Goal: Complete application form: Complete application form

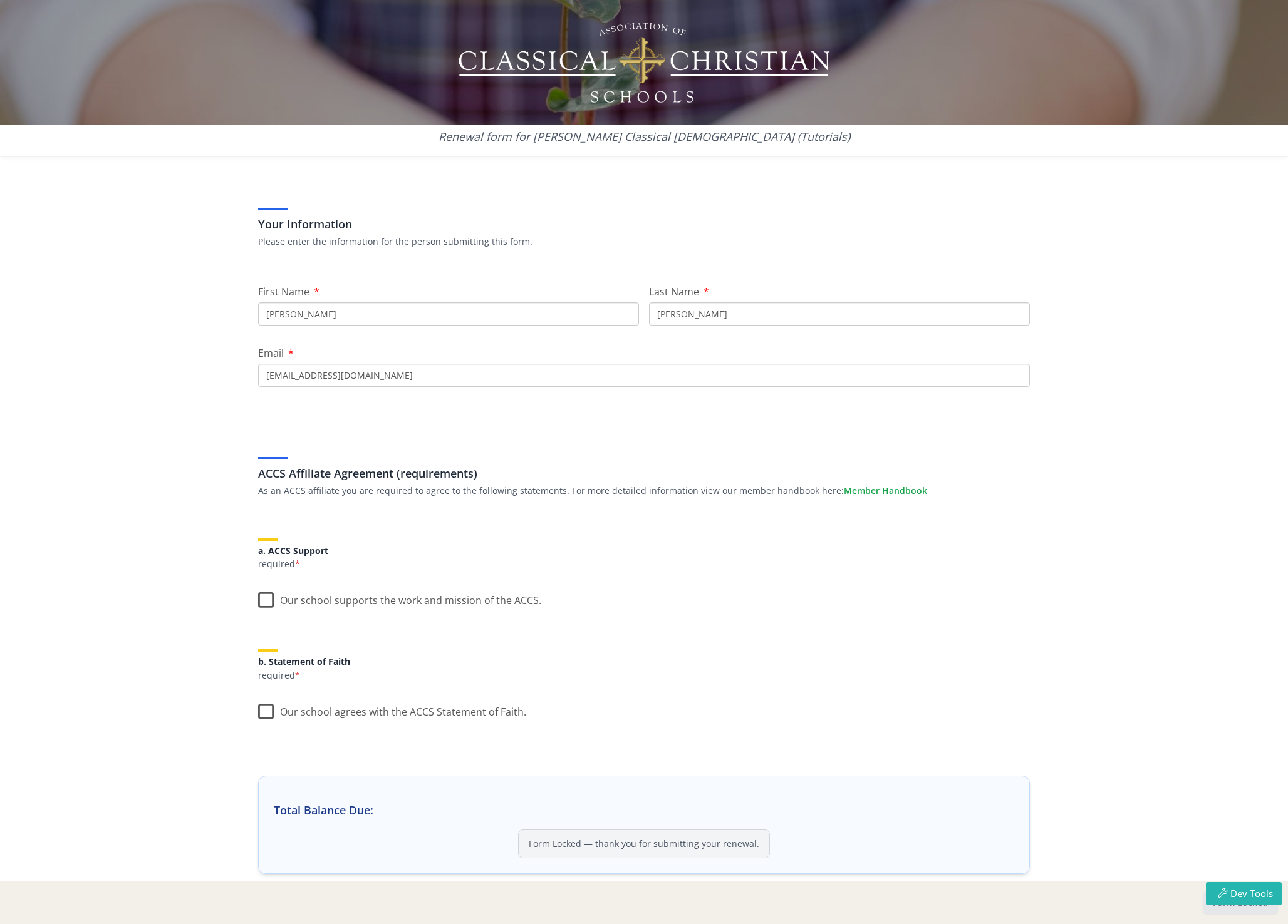
scroll to position [88, 0]
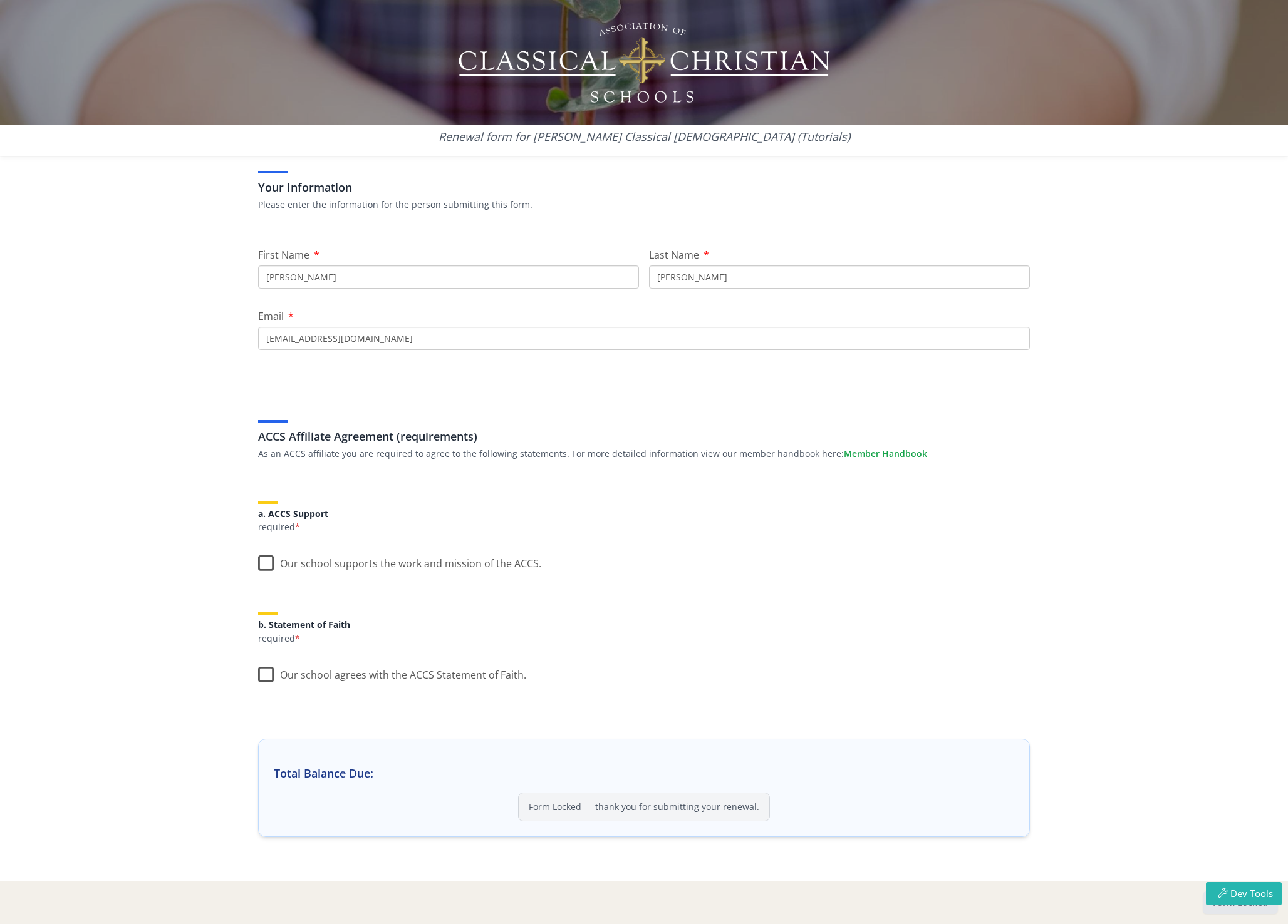
scroll to position [43, 0]
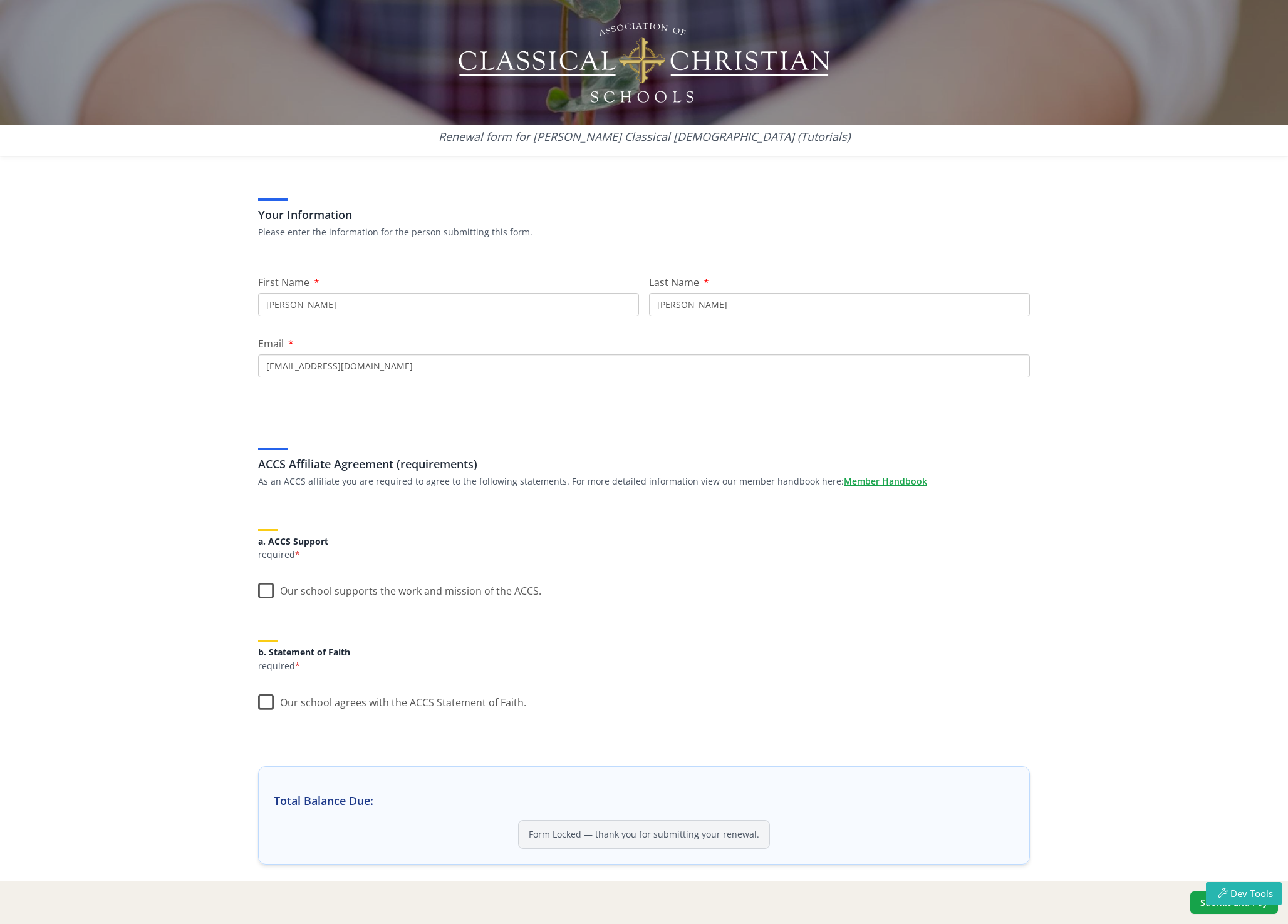
scroll to position [99, 0]
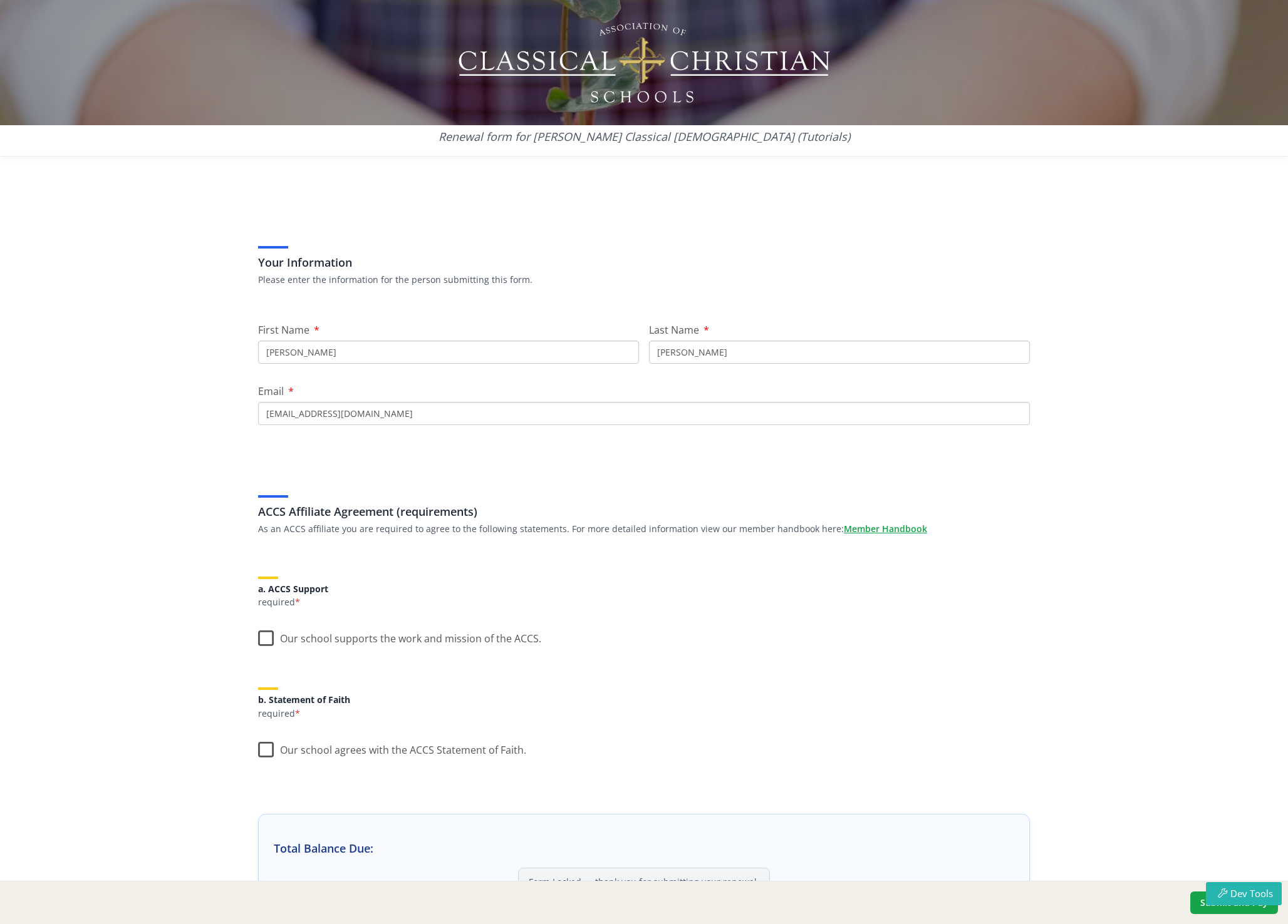
scroll to position [99, 0]
click at [1225, 897] on icon "button" at bounding box center [1222, 893] width 16 height 9
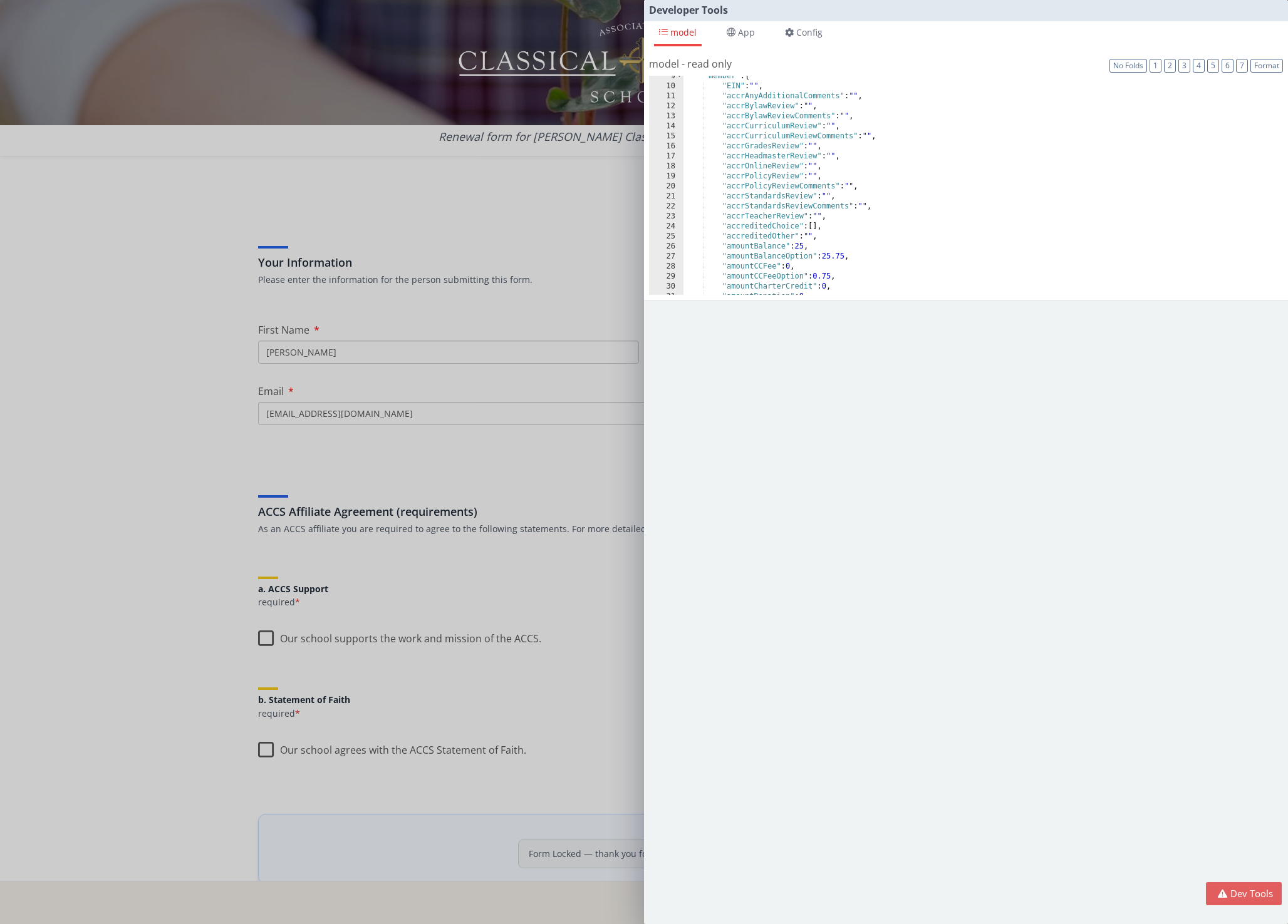
scroll to position [108, 0]
drag, startPoint x: 785, startPoint y: 223, endPoint x: 728, endPoint y: 219, distance: 57.1
click at [728, 219] on div ""accrAnyAdditionalComments" : "" , "accrBylawReview" : "" , "accrBylawReviewCom…" at bounding box center [979, 187] width 590 height 239
click at [590, 248] on div "Developer Tools model App Params Log (1) Misc Windows Config model - read only …" at bounding box center [644, 462] width 1288 height 924
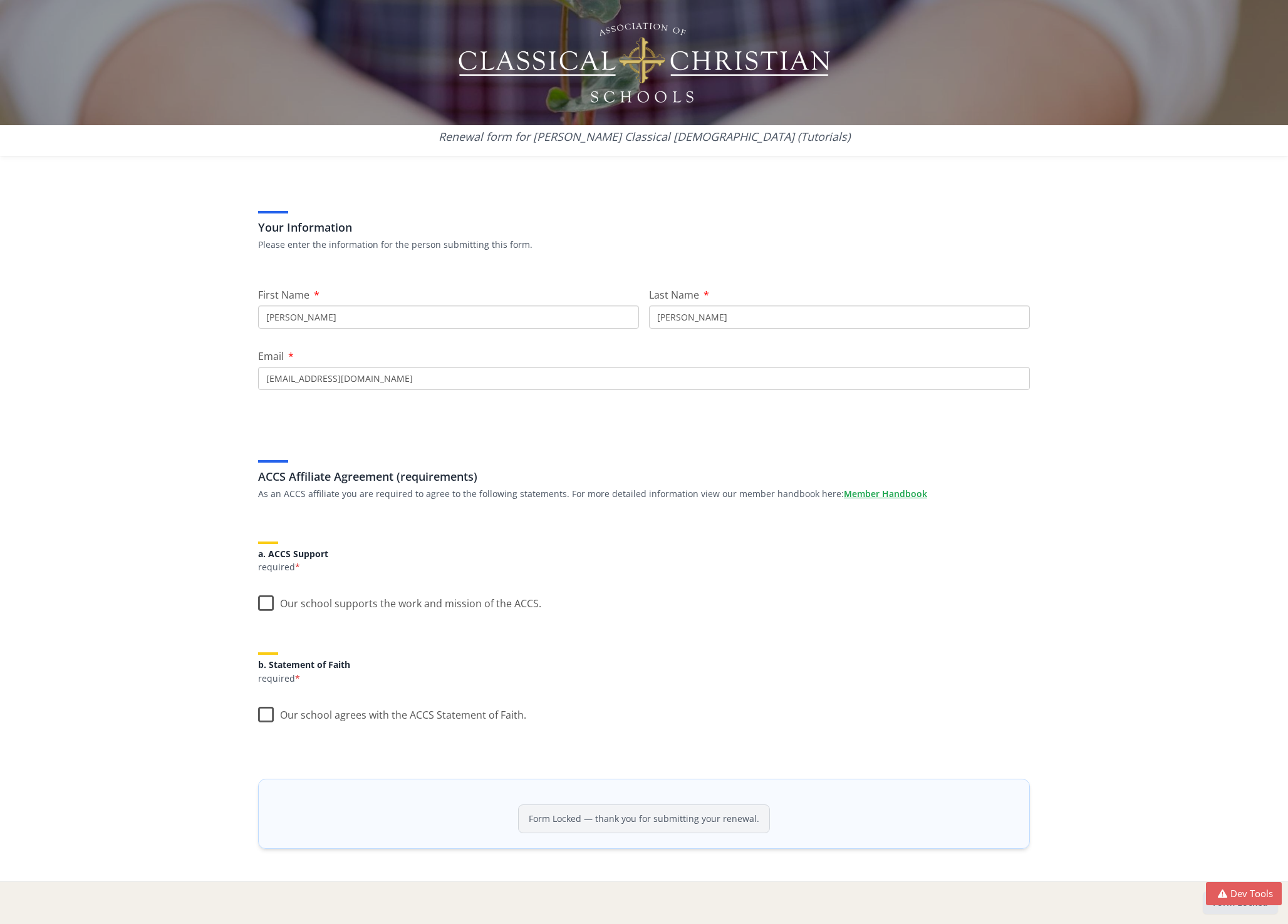
scroll to position [71, 0]
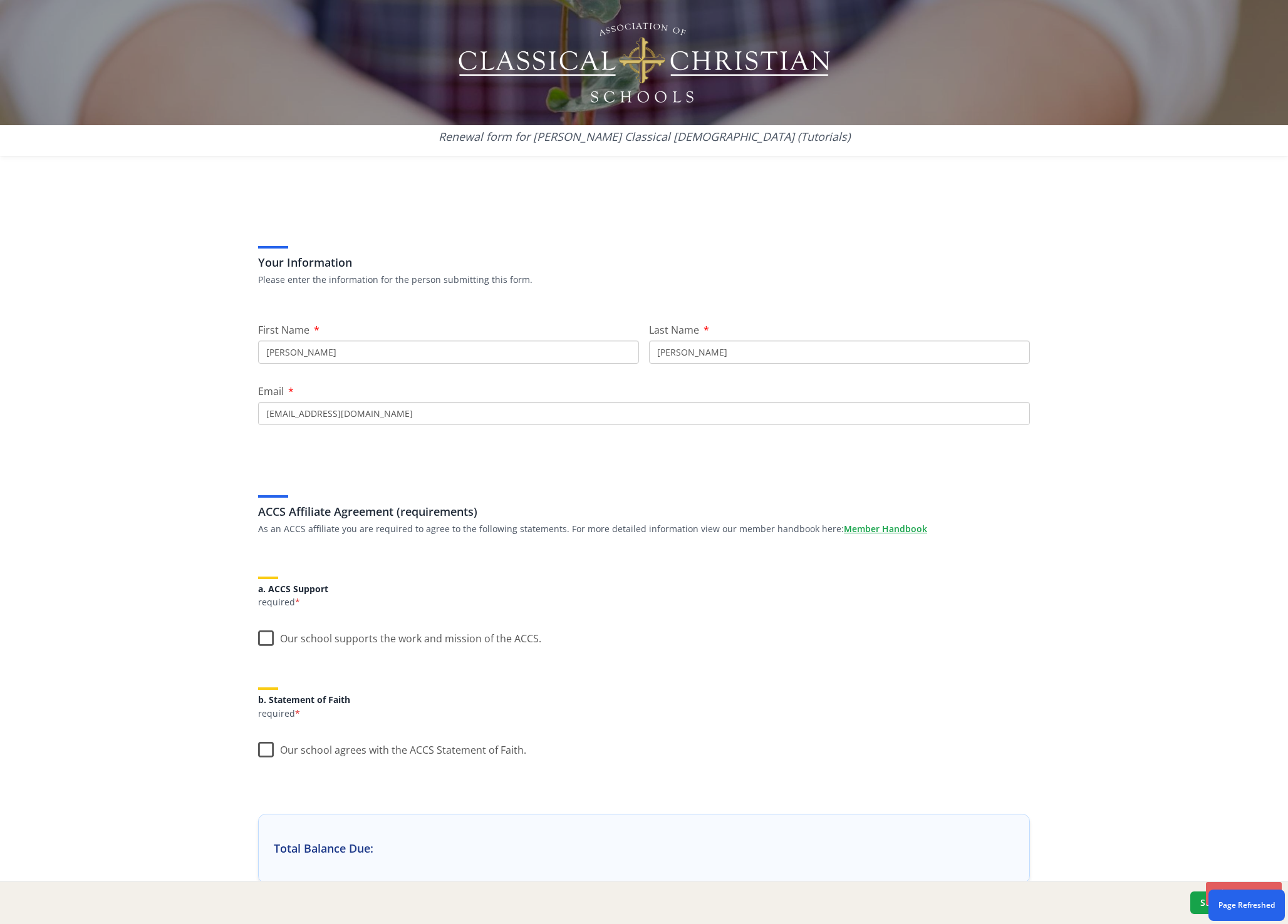
scroll to position [70, 0]
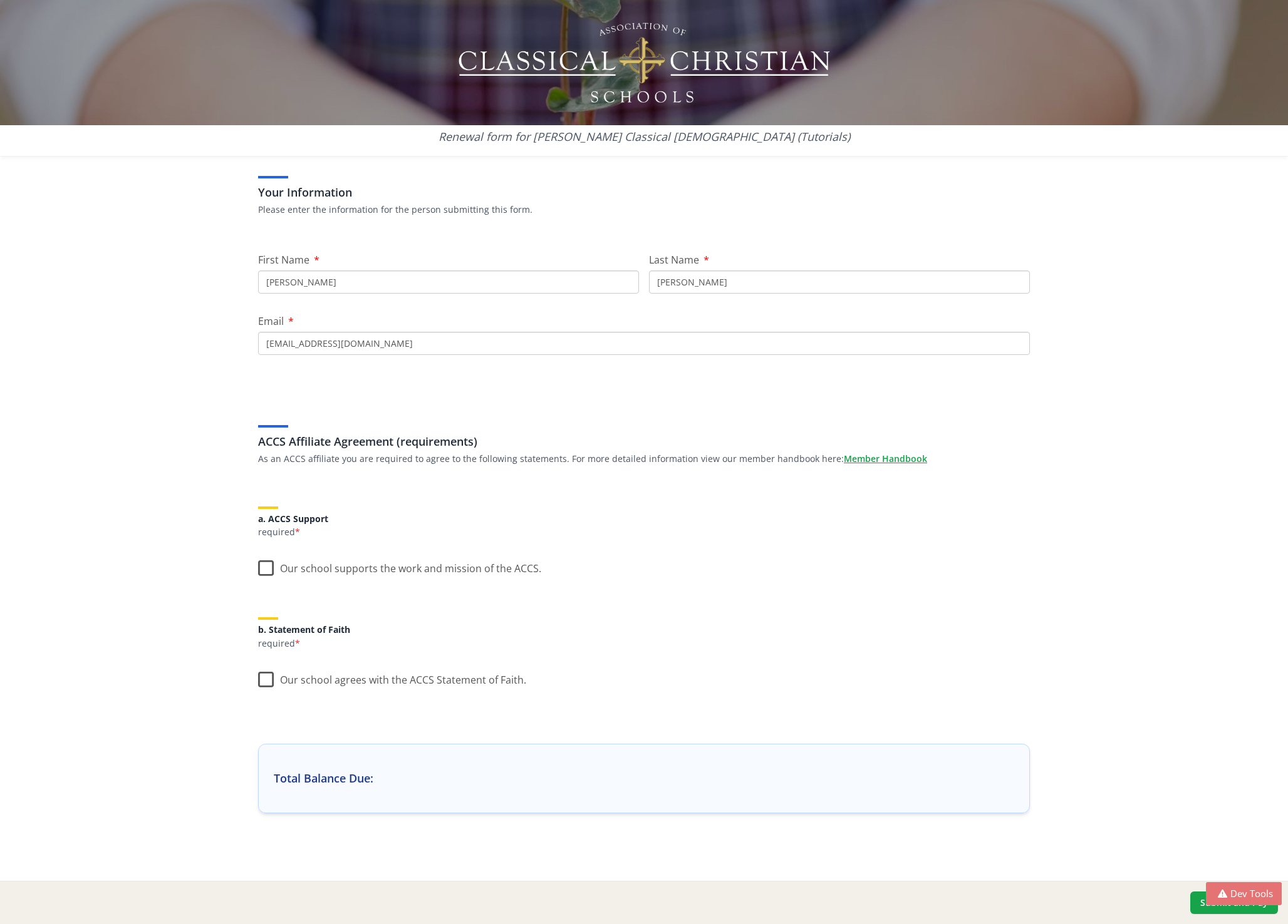
click at [1226, 894] on icon "button" at bounding box center [1222, 894] width 16 height 9
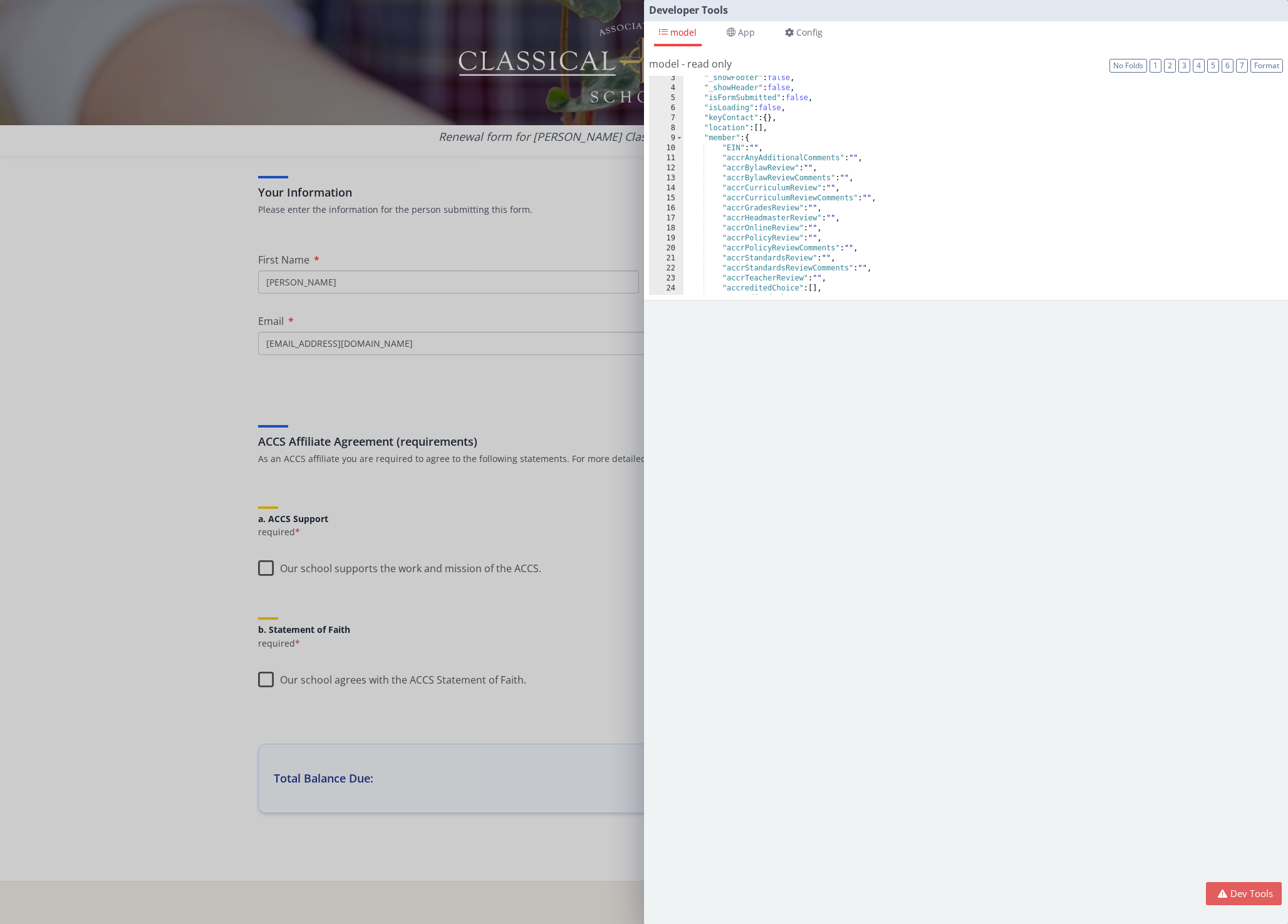
scroll to position [109, 0]
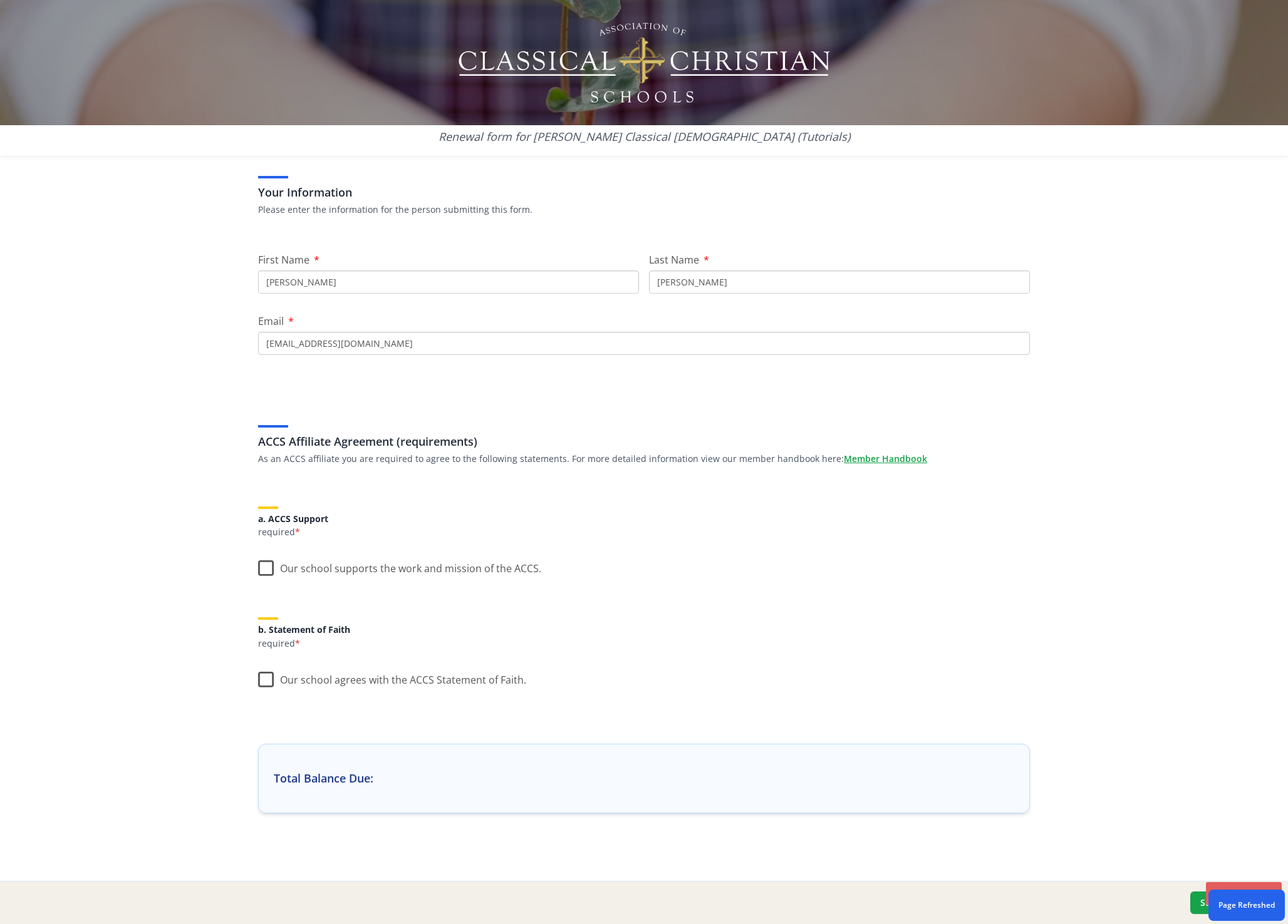
click at [592, 397] on div "Developer Tools model App Params Log (2) Misc Windows Config model - read only …" at bounding box center [644, 462] width 1288 height 924
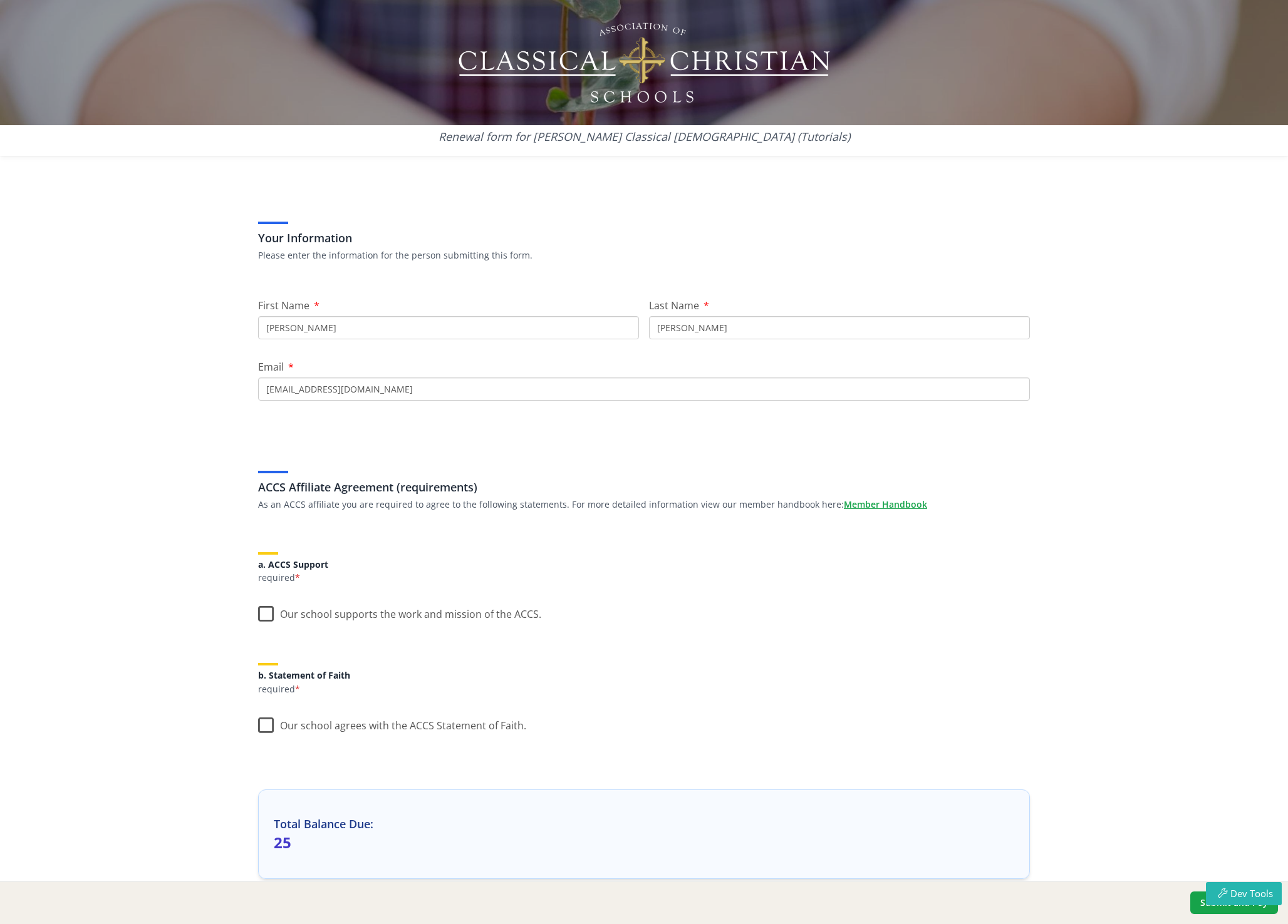
scroll to position [91, 0]
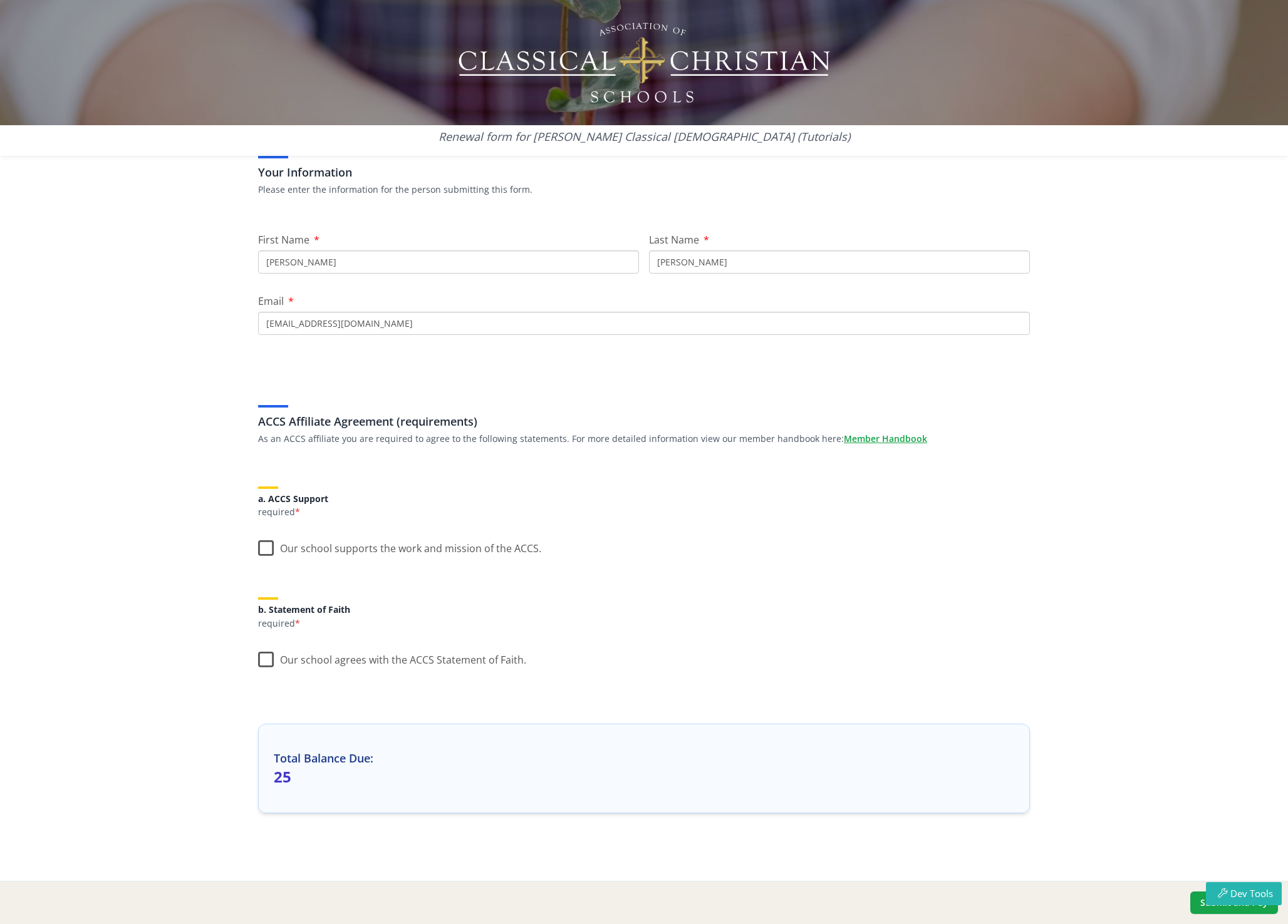
click at [298, 775] on p "25" at bounding box center [644, 777] width 740 height 20
drag, startPoint x: 290, startPoint y: 778, endPoint x: 252, endPoint y: 754, distance: 44.9
click at [252, 754] on div "Your Information Please enter the information for the person submitting this fo…" at bounding box center [644, 502] width 802 height 793
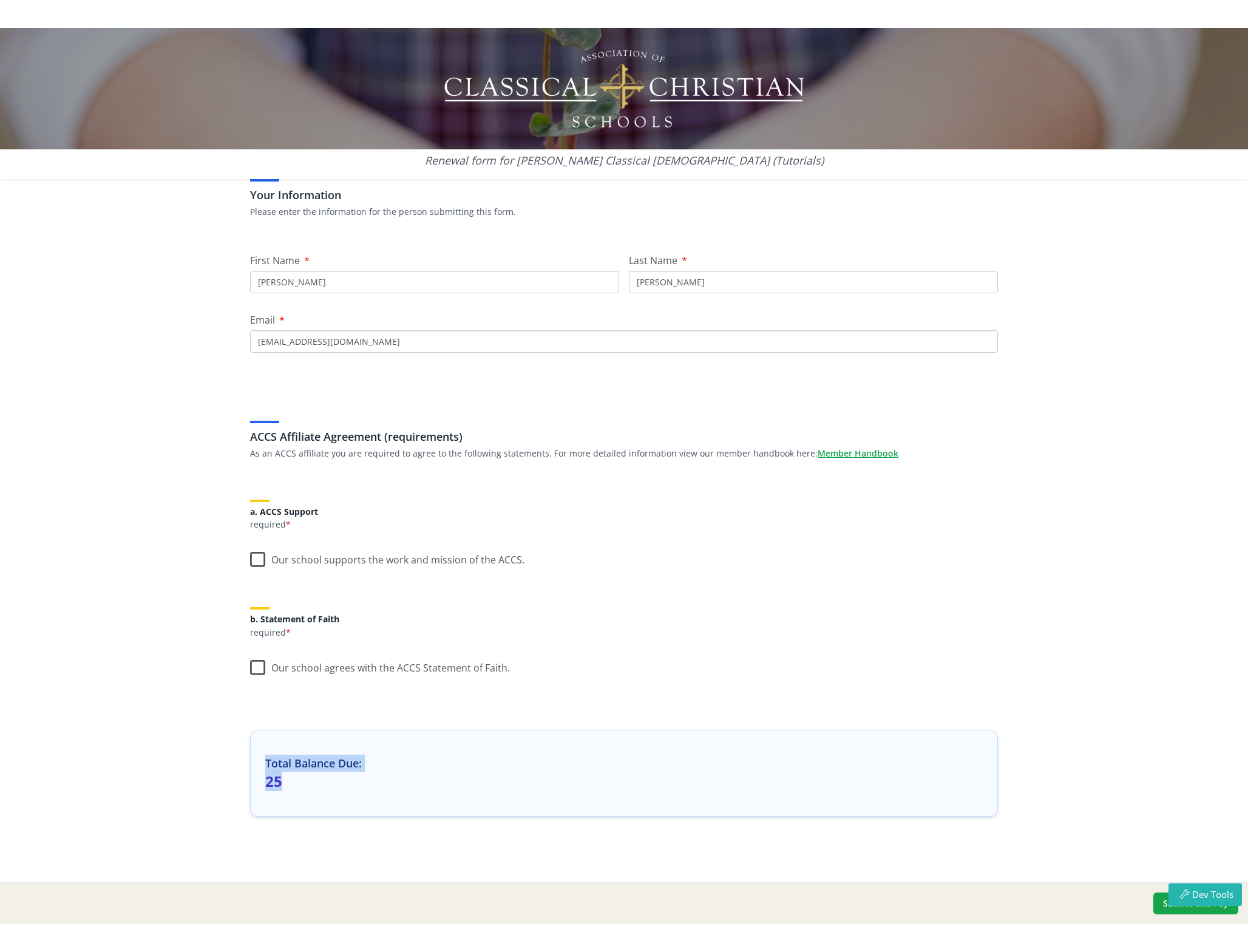
scroll to position [0, 0]
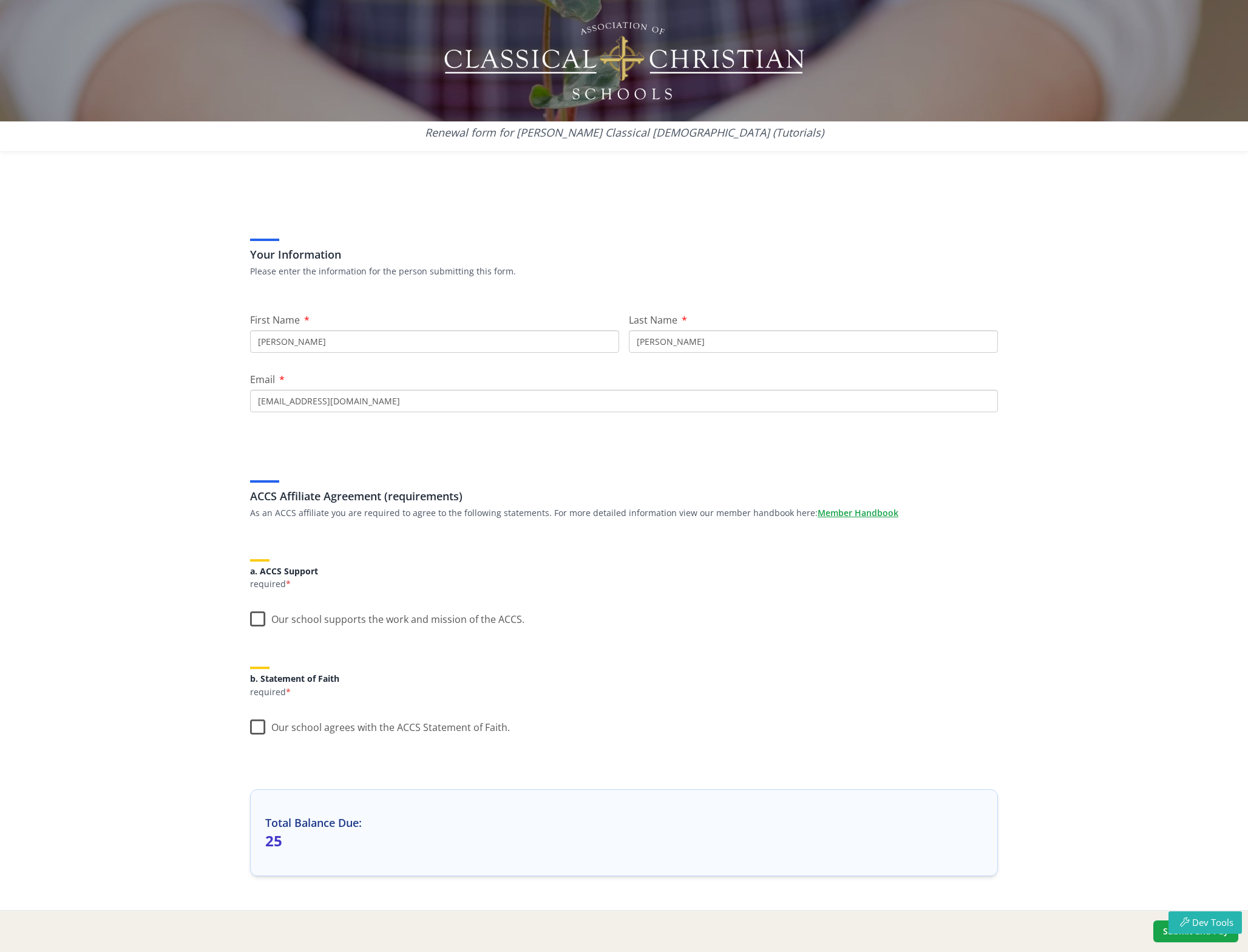
click at [378, 348] on input "[PERSON_NAME]" at bounding box center [434, 341] width 369 height 23
click at [322, 431] on div "ACCS Affiliate Agreement (requirements) As an ACCS affiliate you are required t…" at bounding box center [624, 478] width 748 height 94
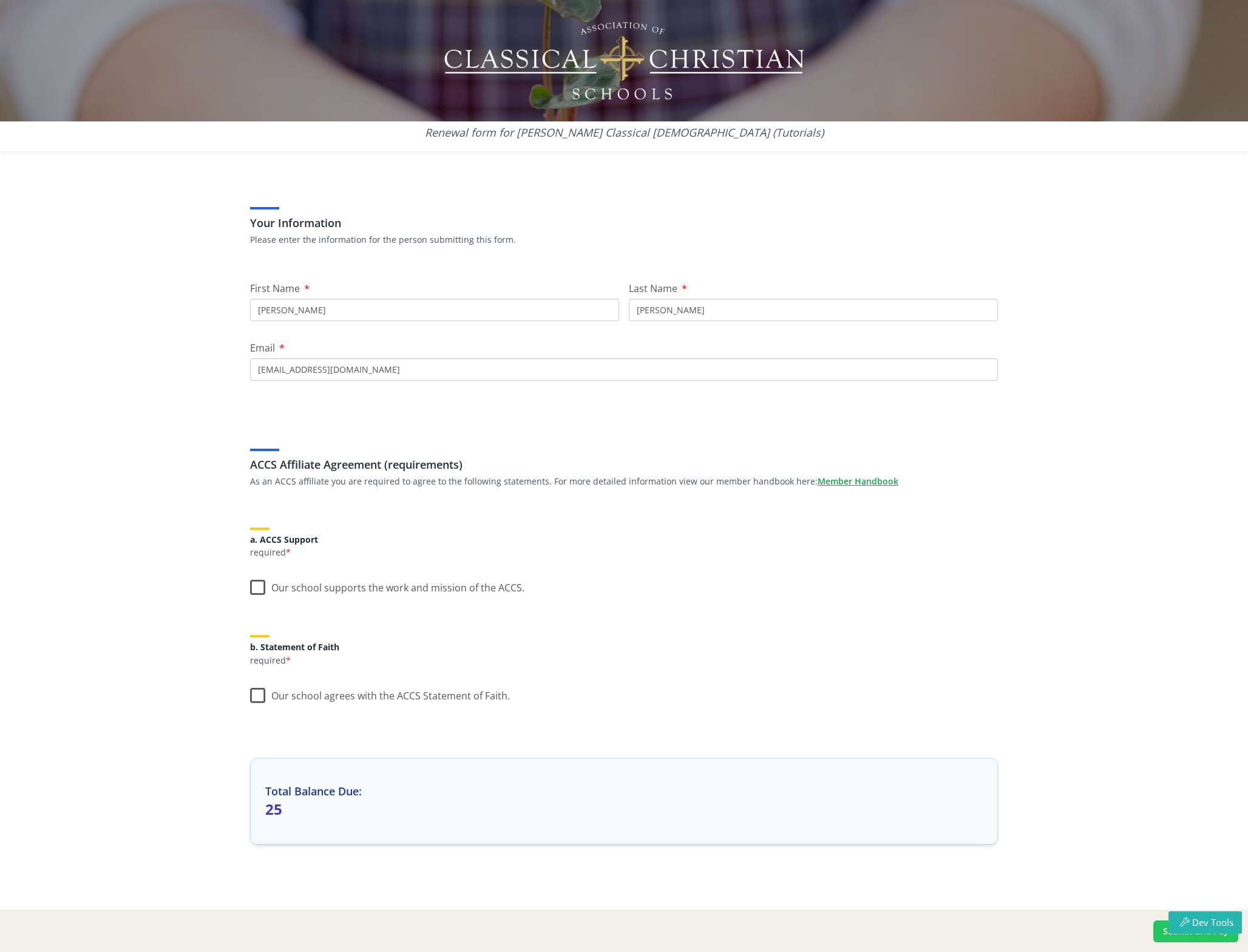
click at [1160, 895] on button "Submit and Pay" at bounding box center [1195, 931] width 85 height 22
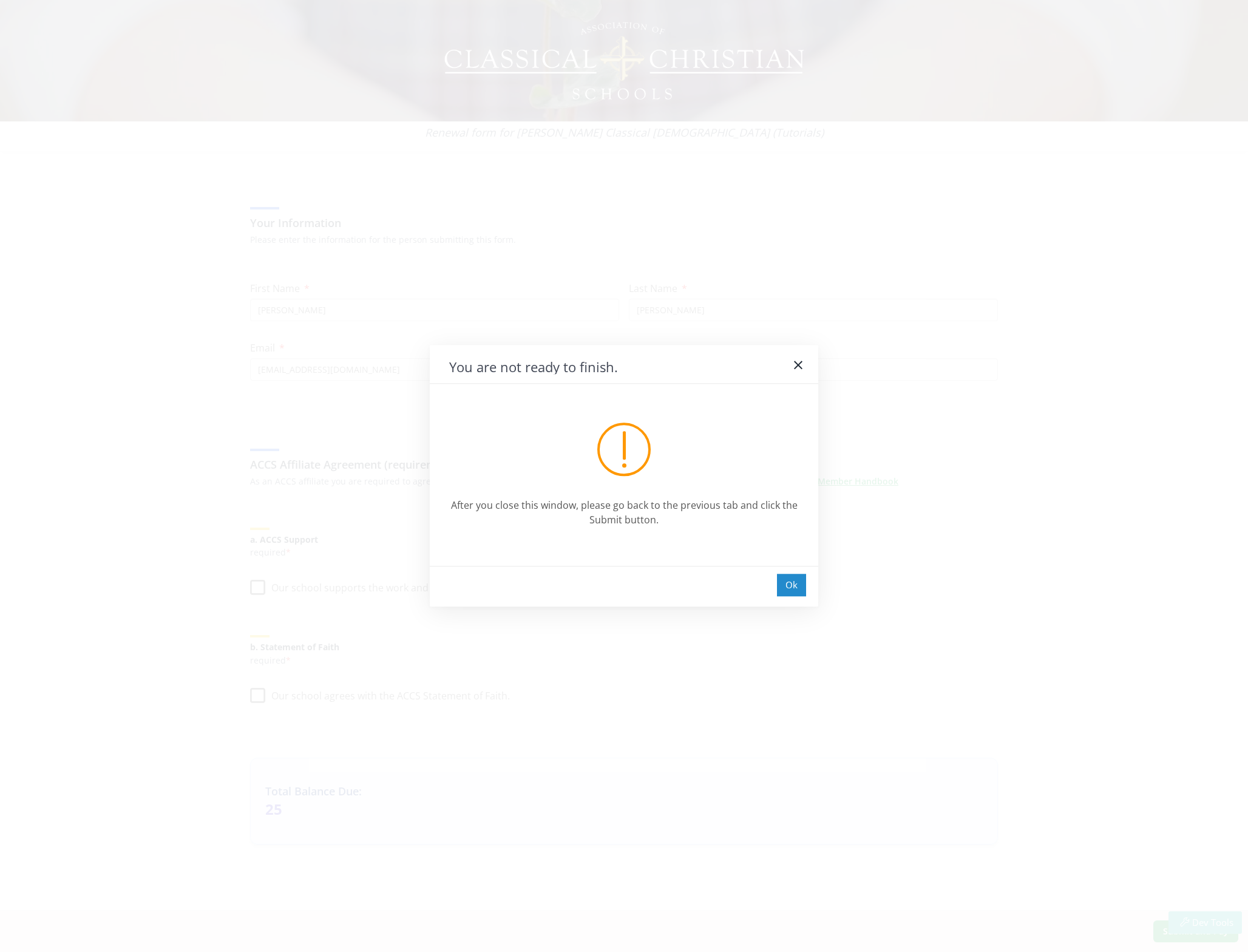
click at [786, 588] on div "Ok" at bounding box center [792, 584] width 29 height 23
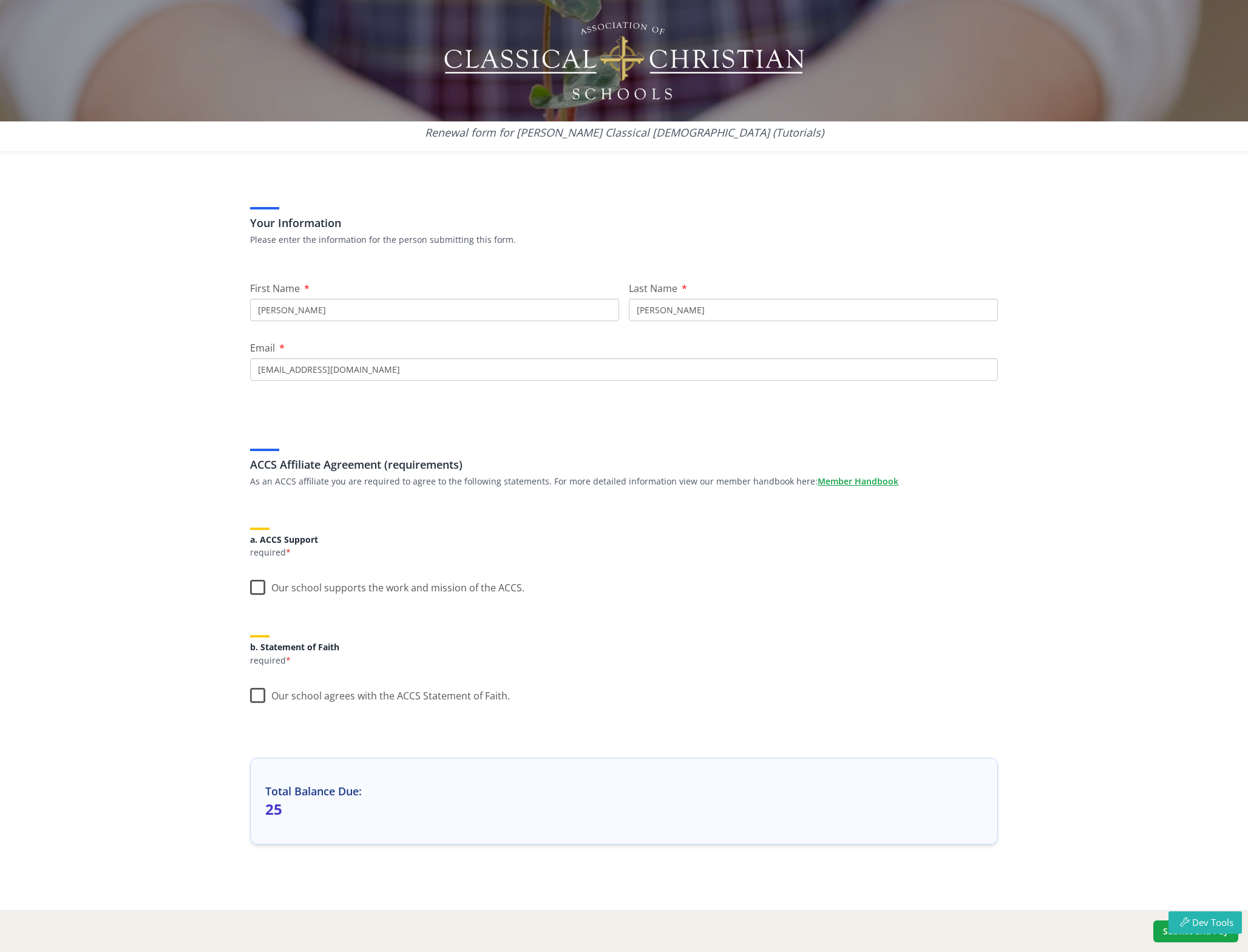
scroll to position [0, 0]
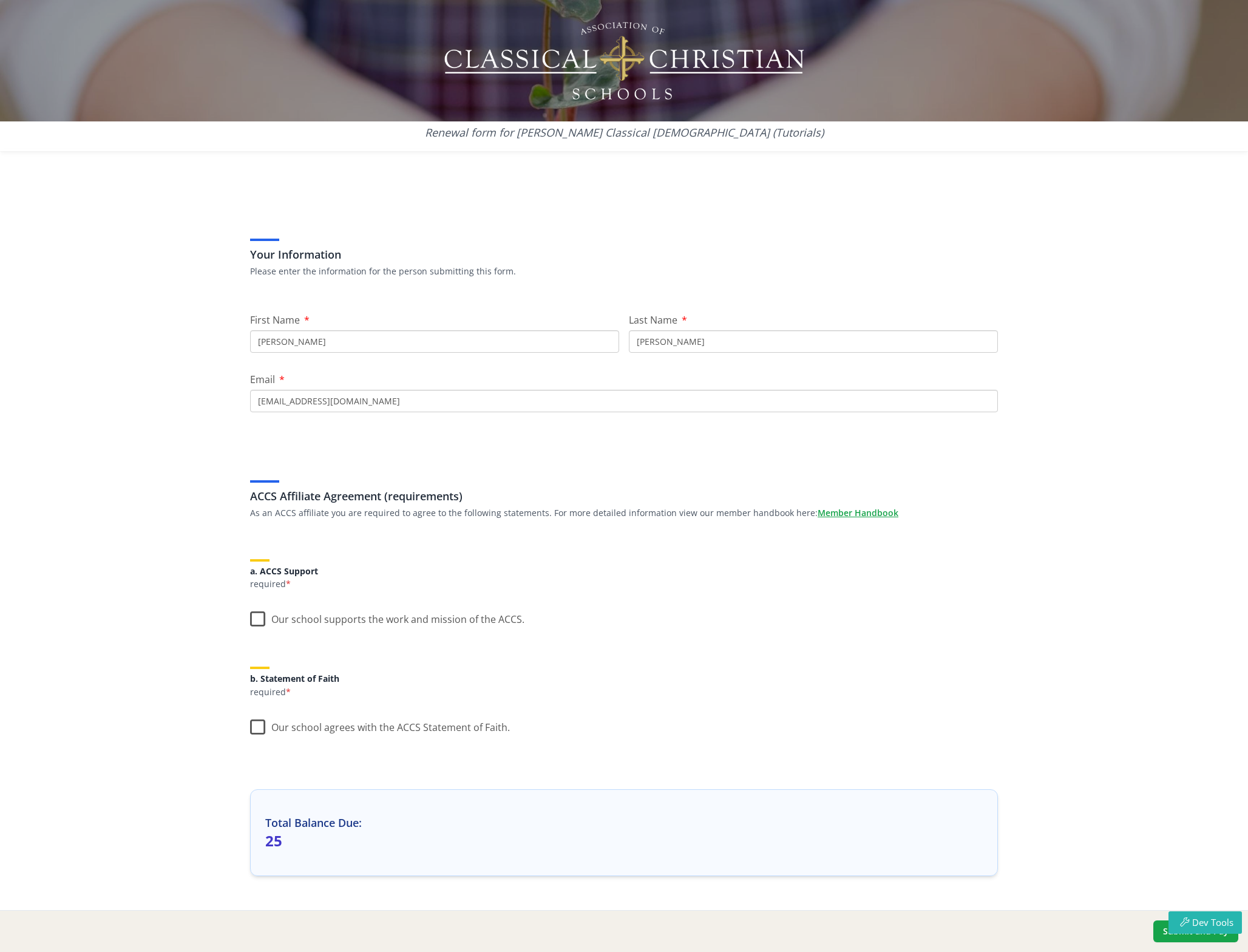
scroll to position [31, 0]
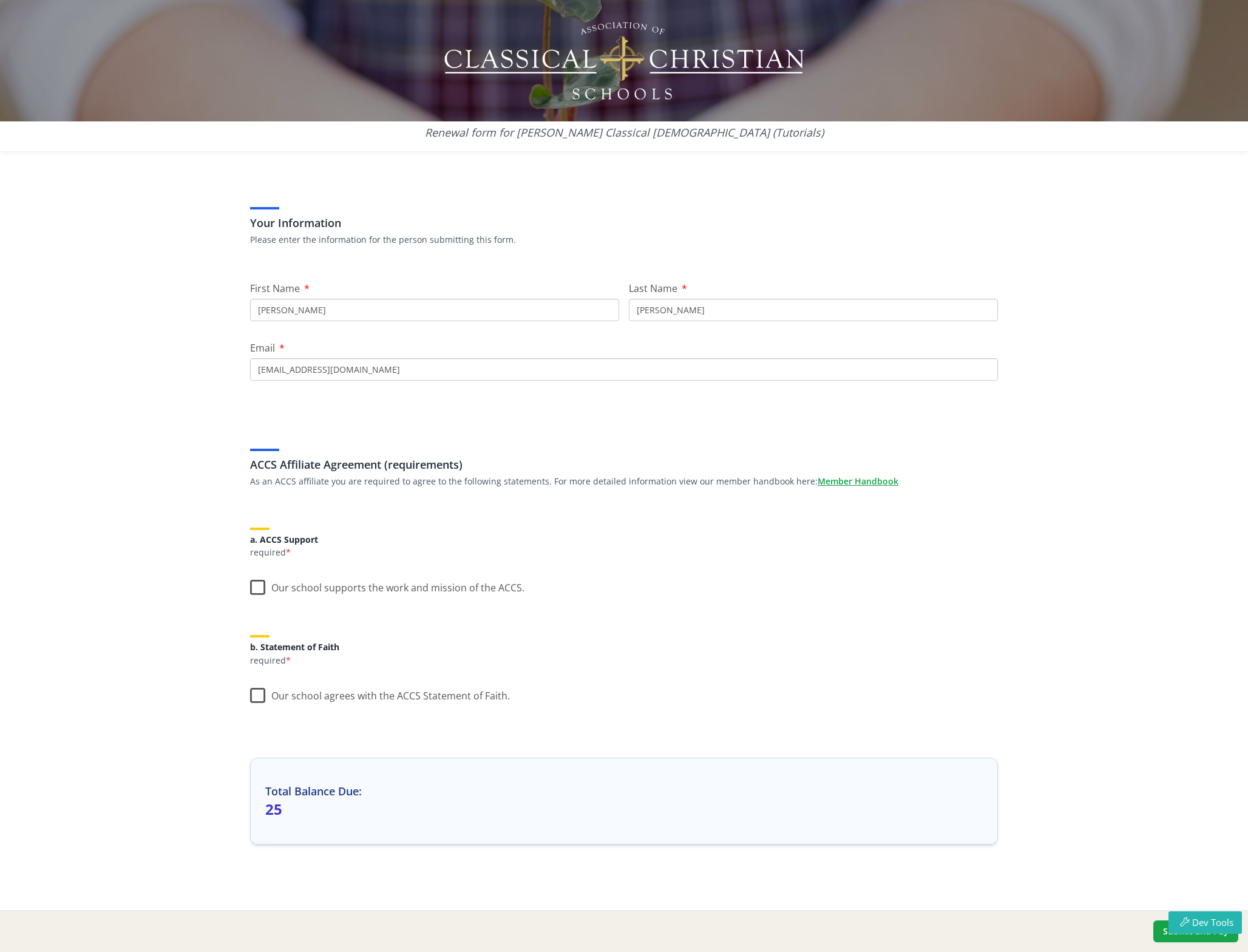
click at [252, 588] on label "Our school supports the work and mission of the ACCS." at bounding box center [387, 585] width 274 height 26
click at [0, 0] on input "Our school supports the work and mission of the ACCS." at bounding box center [0, 0] width 0 height 0
click at [258, 692] on label "Our school agrees with the ACCS Statement of Faith." at bounding box center [379, 693] width 260 height 26
click at [0, 0] on input "Our school agrees with the ACCS Statement of Faith." at bounding box center [0, 0] width 0 height 0
click at [1195, 936] on div "Dev Tools" at bounding box center [1205, 923] width 73 height 26
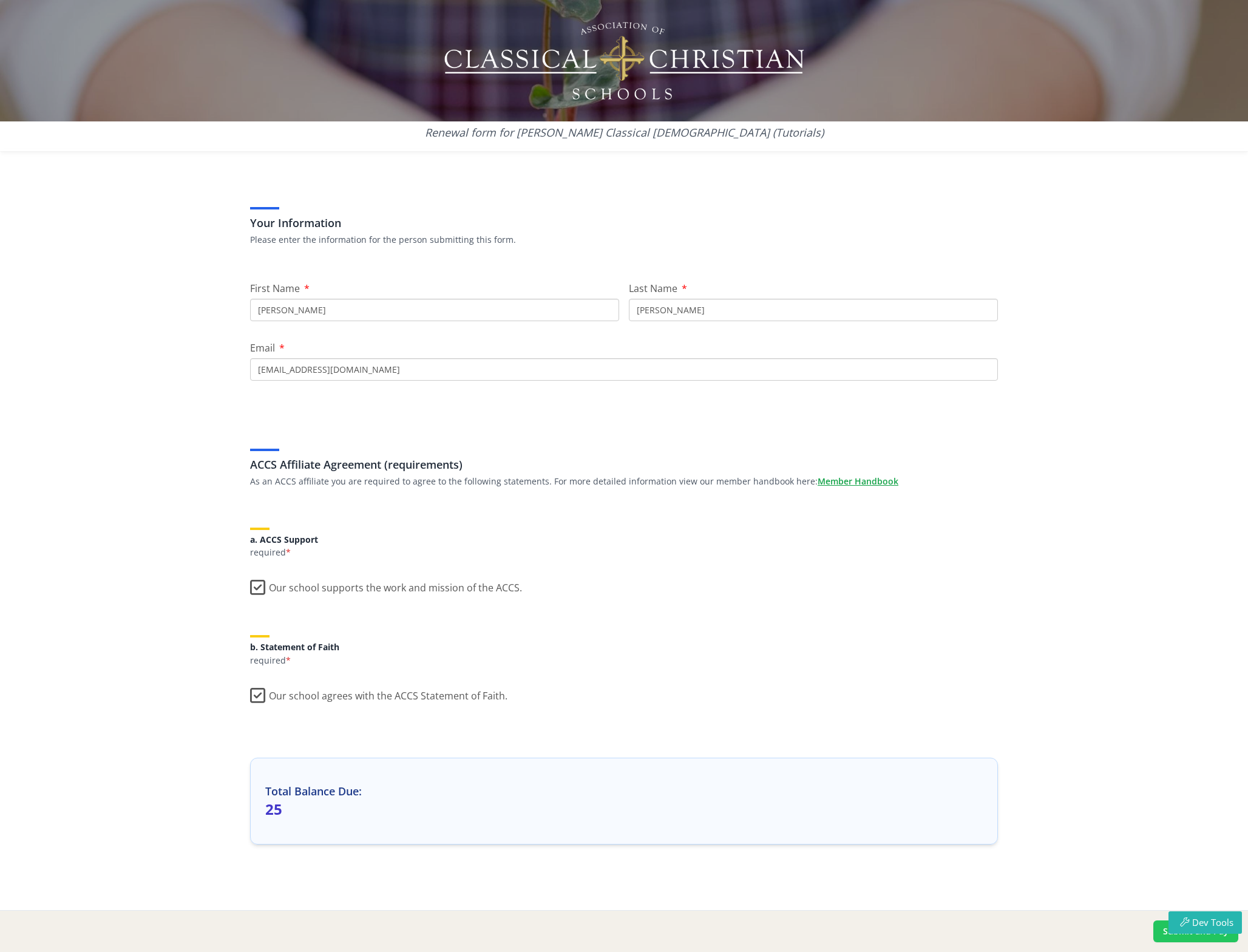
click at [1160, 935] on button "Submit and Pay" at bounding box center [1195, 931] width 85 height 22
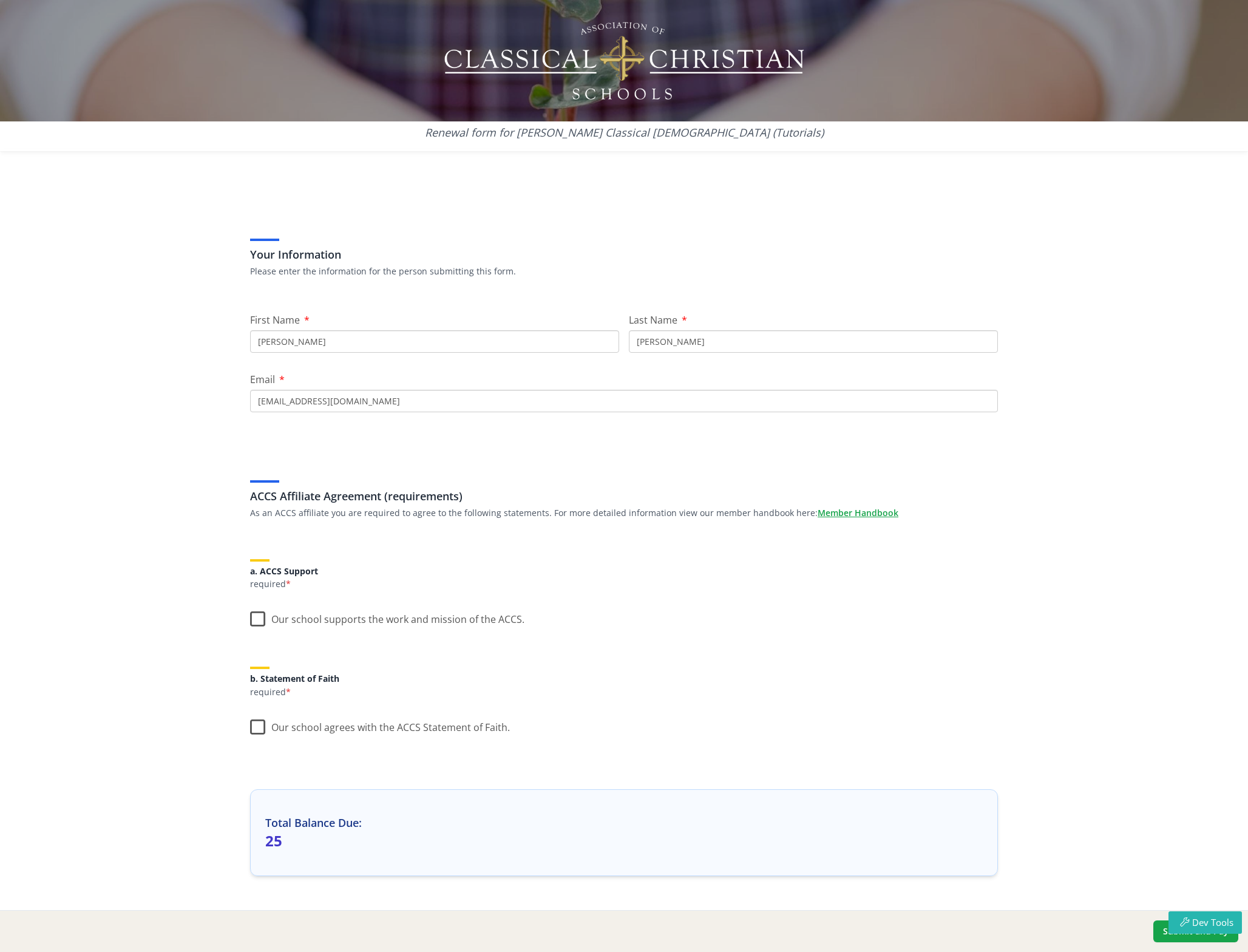
scroll to position [31, 0]
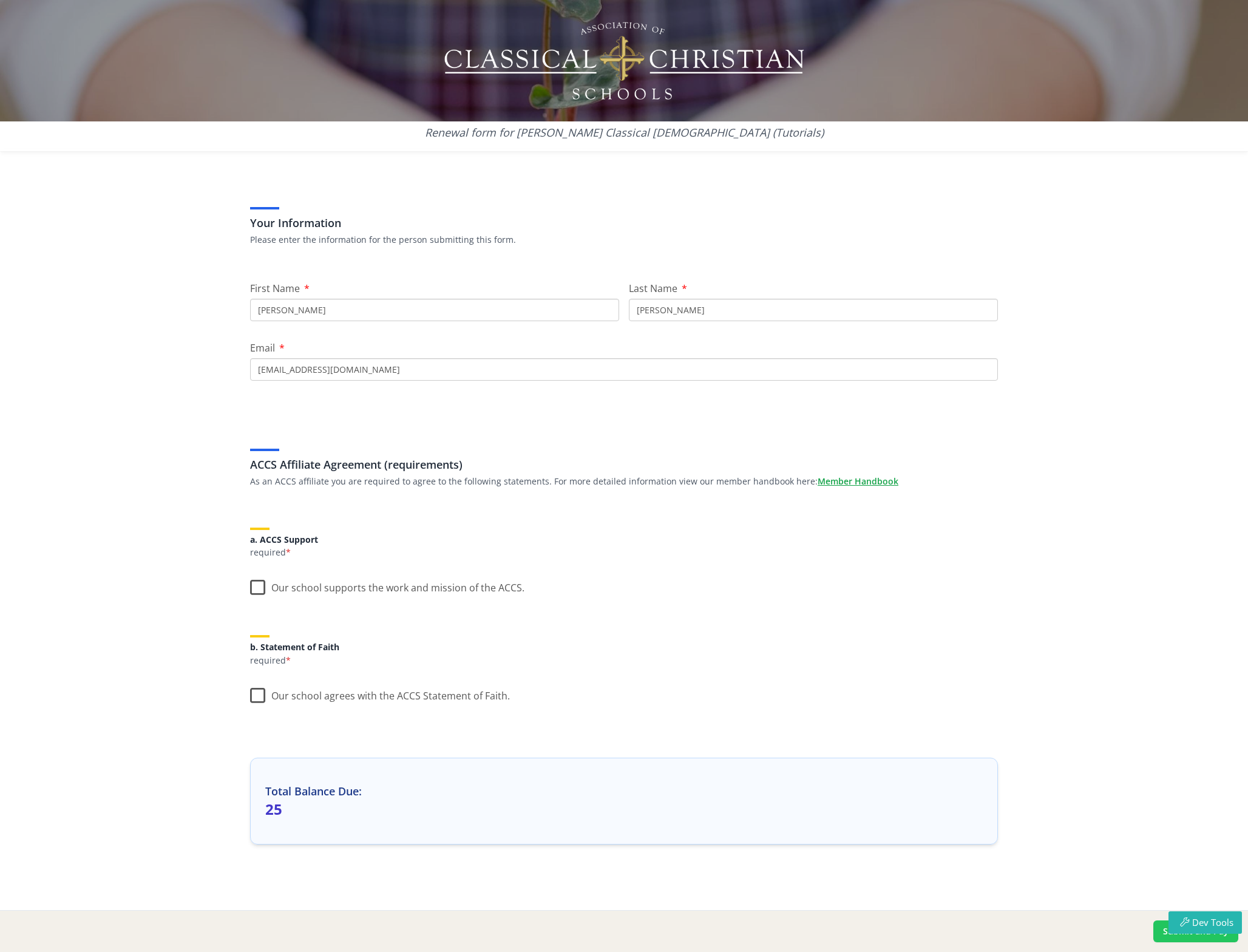
click at [1166, 939] on button "Submit and Pay" at bounding box center [1195, 931] width 85 height 22
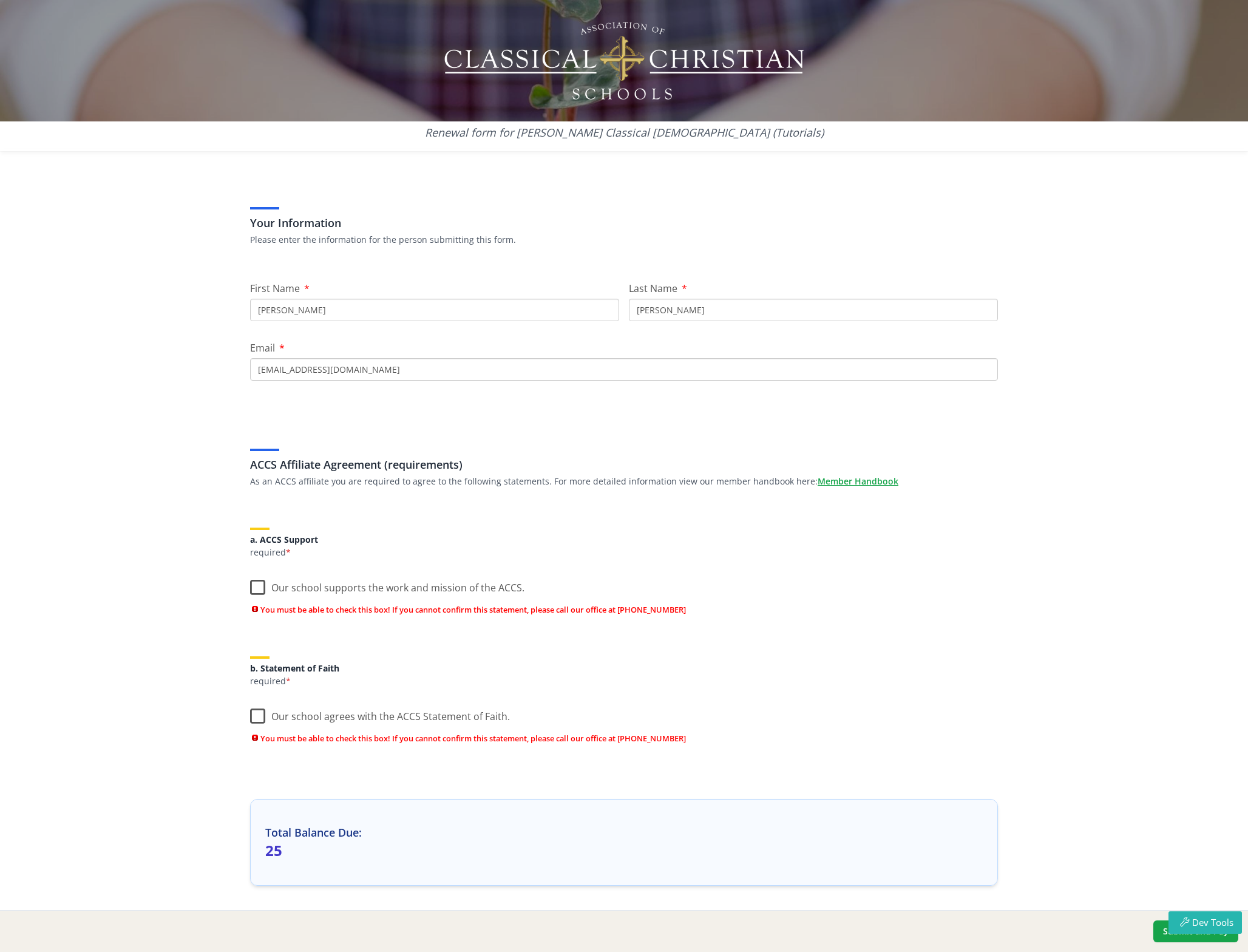
drag, startPoint x: 252, startPoint y: 588, endPoint x: 262, endPoint y: 610, distance: 24.2
click at [253, 589] on label "Our school supports the work and mission of the ACCS." at bounding box center [387, 585] width 274 height 26
click at [0, 0] on input "Our school supports the work and mission of the ACCS." at bounding box center [0, 0] width 0 height 0
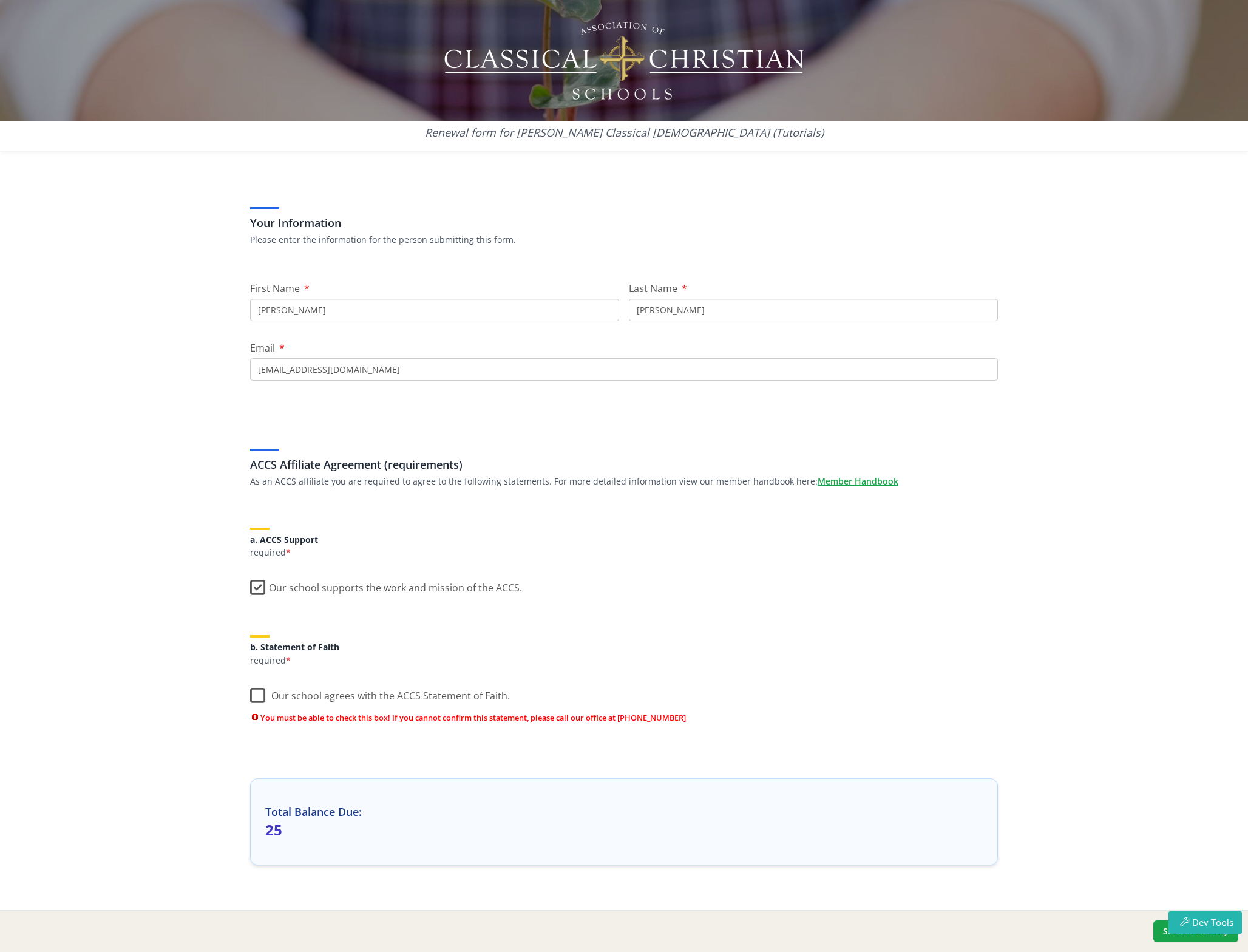
click at [254, 696] on label "Our school agrees with the ACCS Statement of Faith." at bounding box center [379, 693] width 260 height 26
click at [0, 0] on input "Our school agrees with the ACCS Statement of Faith." at bounding box center [0, 0] width 0 height 0
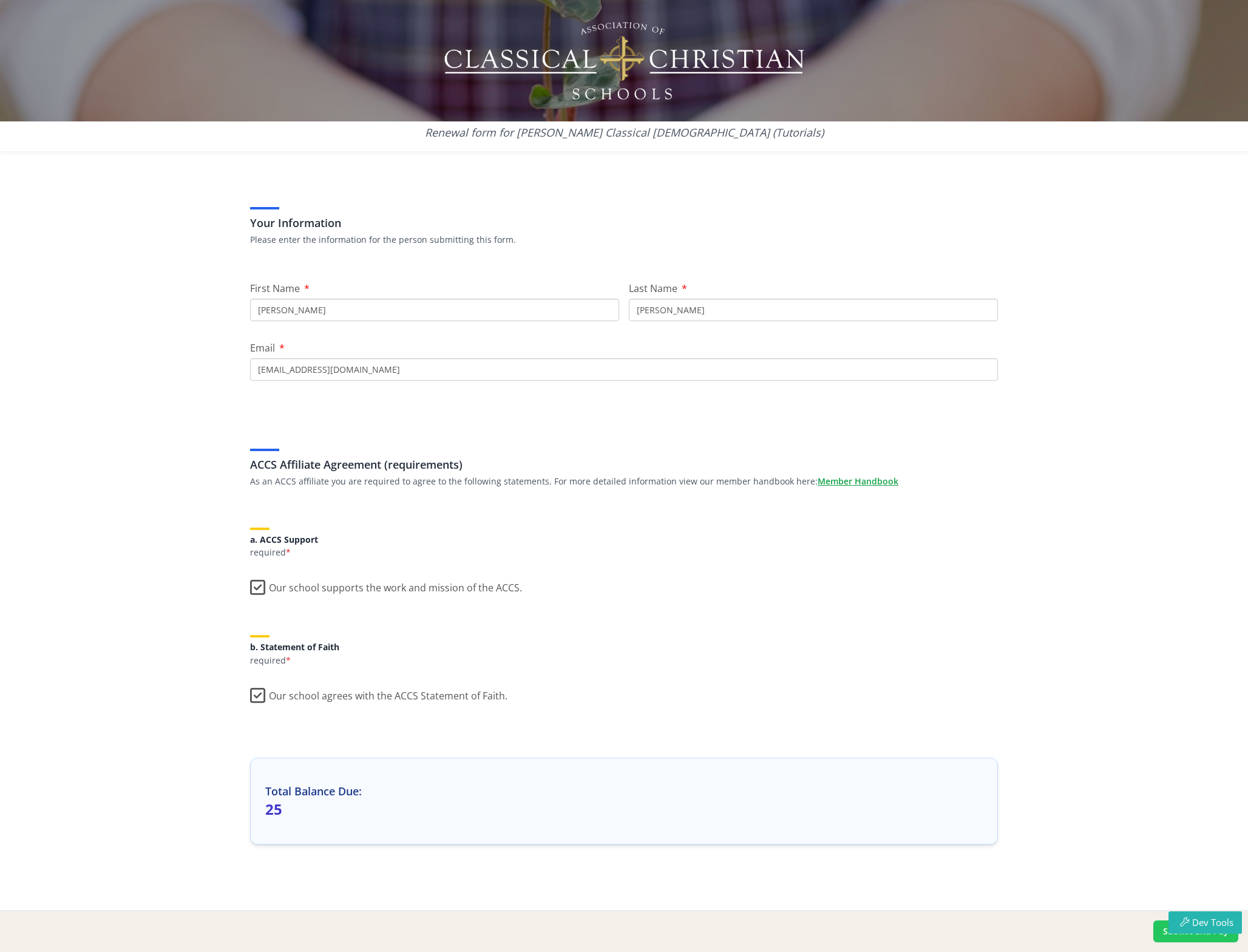
click at [1165, 938] on button "Submit and Pay" at bounding box center [1195, 931] width 85 height 22
click at [1157, 940] on button "Submit and Pay" at bounding box center [1195, 931] width 85 height 22
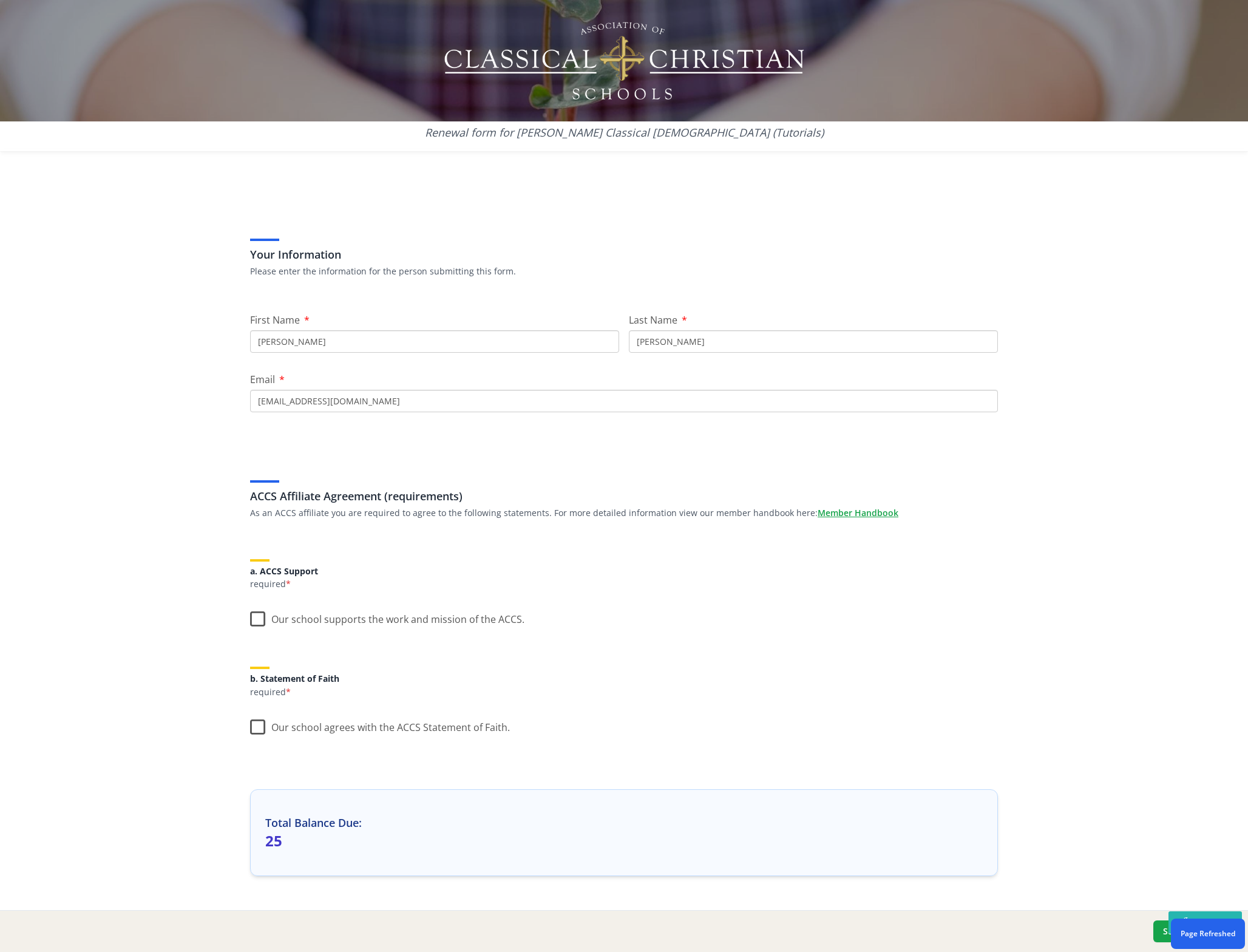
scroll to position [31, 0]
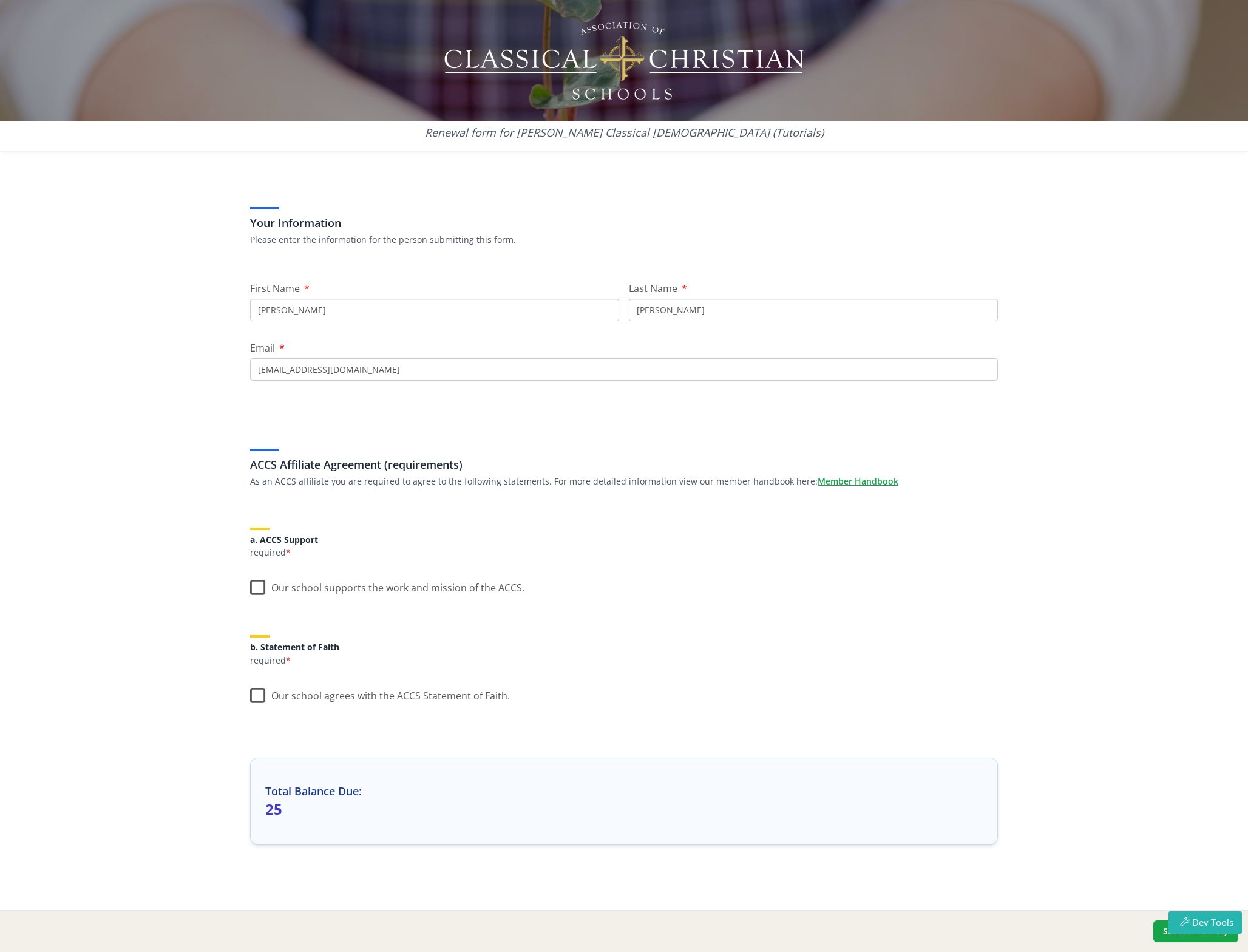
click at [255, 588] on label "Our school supports the work and mission of the ACCS." at bounding box center [387, 585] width 274 height 26
click at [0, 0] on input "Our school supports the work and mission of the ACCS." at bounding box center [0, 0] width 0 height 0
click at [254, 695] on label "Our school agrees with the ACCS Statement of Faith." at bounding box center [379, 693] width 260 height 26
click at [0, 0] on input "Our school agrees with the ACCS Statement of Faith." at bounding box center [0, 0] width 0 height 0
click at [1179, 937] on button "Submit and Pay" at bounding box center [1195, 931] width 85 height 22
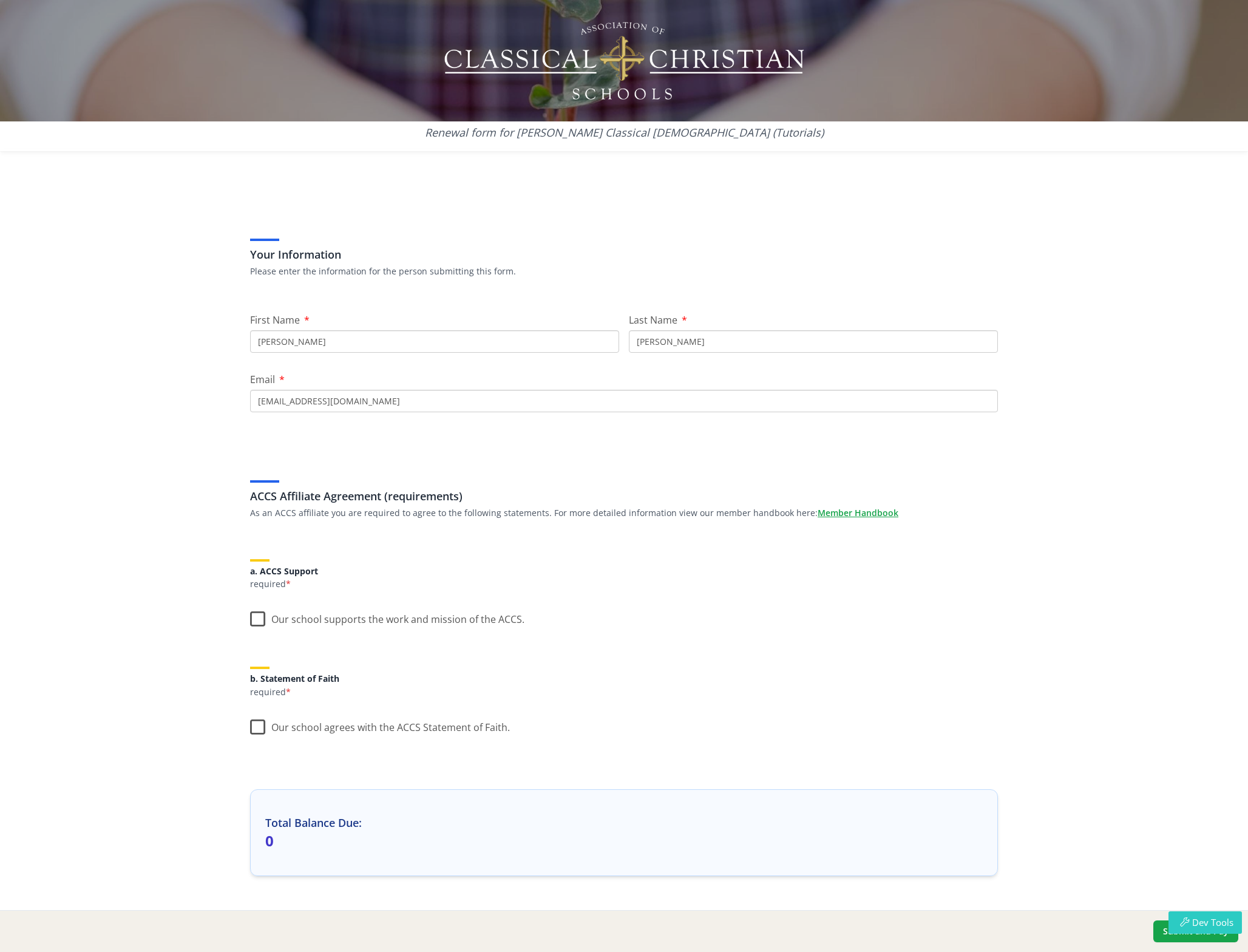
click at [1184, 925] on icon "button" at bounding box center [1184, 921] width 15 height 9
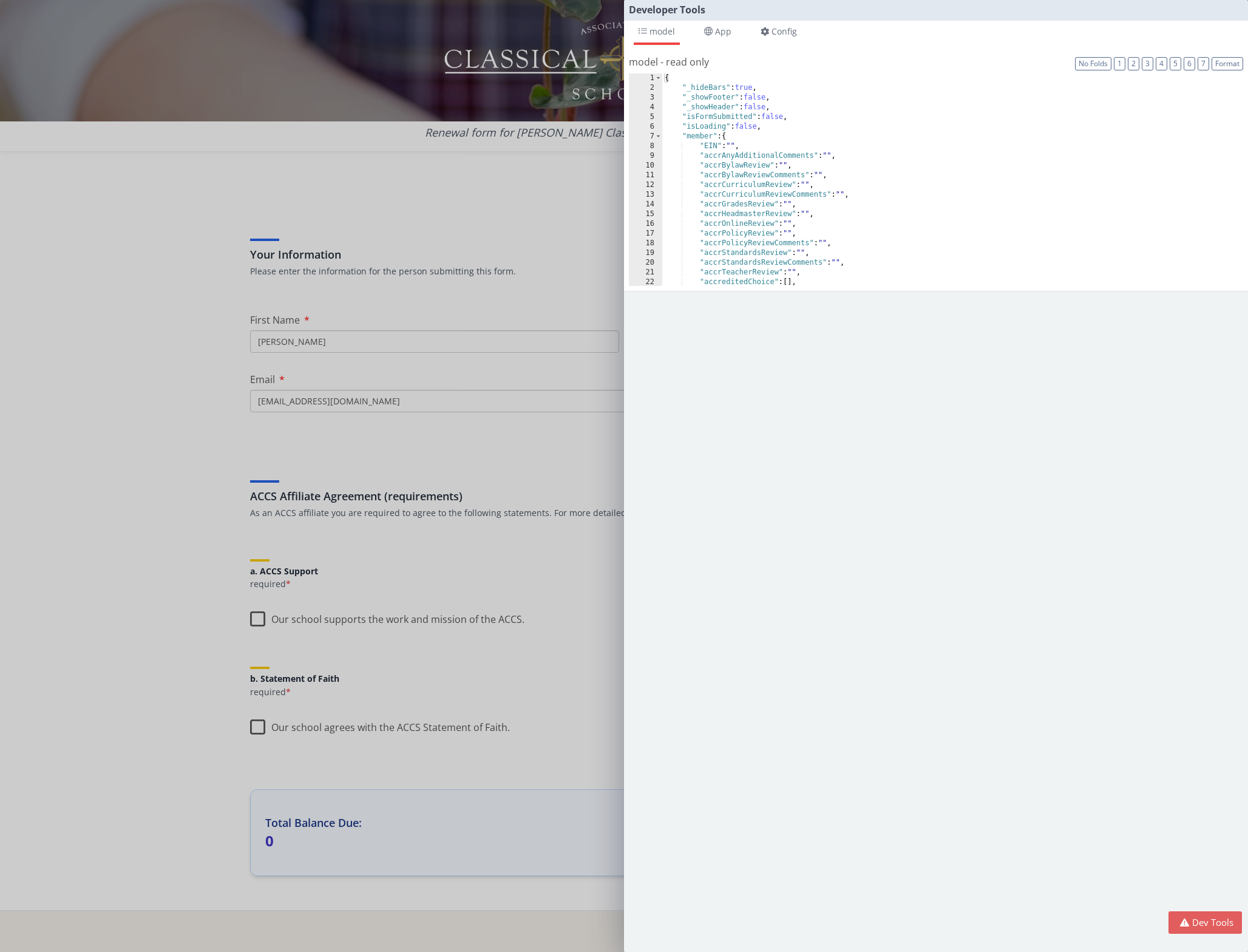
click at [525, 184] on div "Developer Tools model App Params Log (1) Misc Windows Config model - read only …" at bounding box center [624, 476] width 1248 height 952
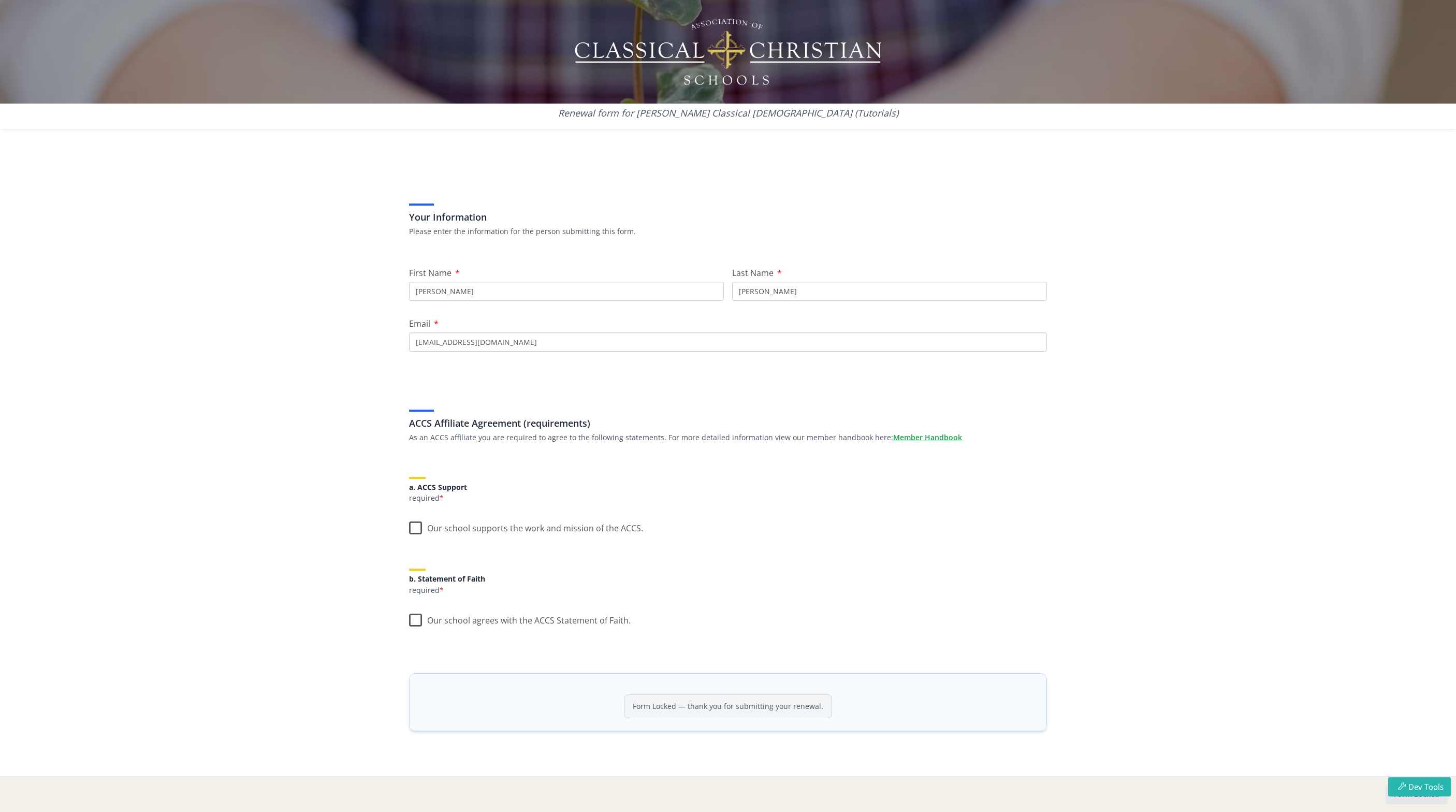
click at [414, 529] on label "Our school supports the work and mission of the ACCS." at bounding box center [526, 526] width 234 height 22
click at [0, 0] on input "Our school supports the work and mission of the ACCS." at bounding box center [0, 0] width 0 height 0
click at [416, 619] on label "Our school agrees with the ACCS Statement of Faith." at bounding box center [520, 618] width 221 height 22
click at [0, 0] on input "Our school agrees with the ACCS Statement of Faith." at bounding box center [0, 0] width 0 height 0
drag, startPoint x: 730, startPoint y: 702, endPoint x: 742, endPoint y: 705, distance: 12.4
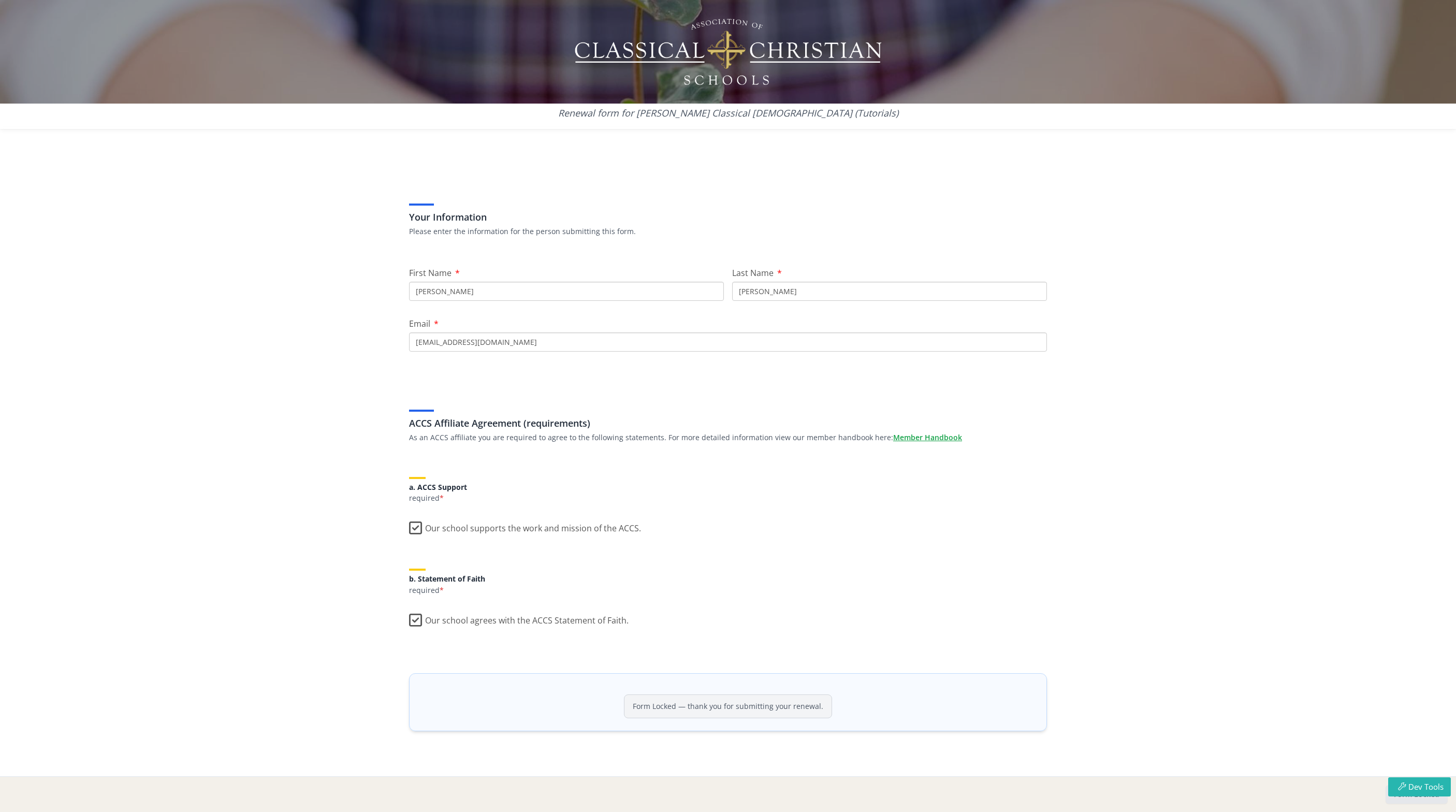
click at [730, 702] on div "Form Locked — thank you for submitting your renewal." at bounding box center [728, 706] width 208 height 24
click at [409, 531] on label "Our school supports the work and mission of the ACCS." at bounding box center [526, 526] width 234 height 22
click at [0, 0] on input "Our school supports the work and mission of the ACCS." at bounding box center [0, 0] width 0 height 0
click at [414, 620] on label "Our school agrees with the ACCS Statement of Faith." at bounding box center [520, 618] width 221 height 22
click at [0, 0] on input "Our school agrees with the ACCS Statement of Faith." at bounding box center [0, 0] width 0 height 0
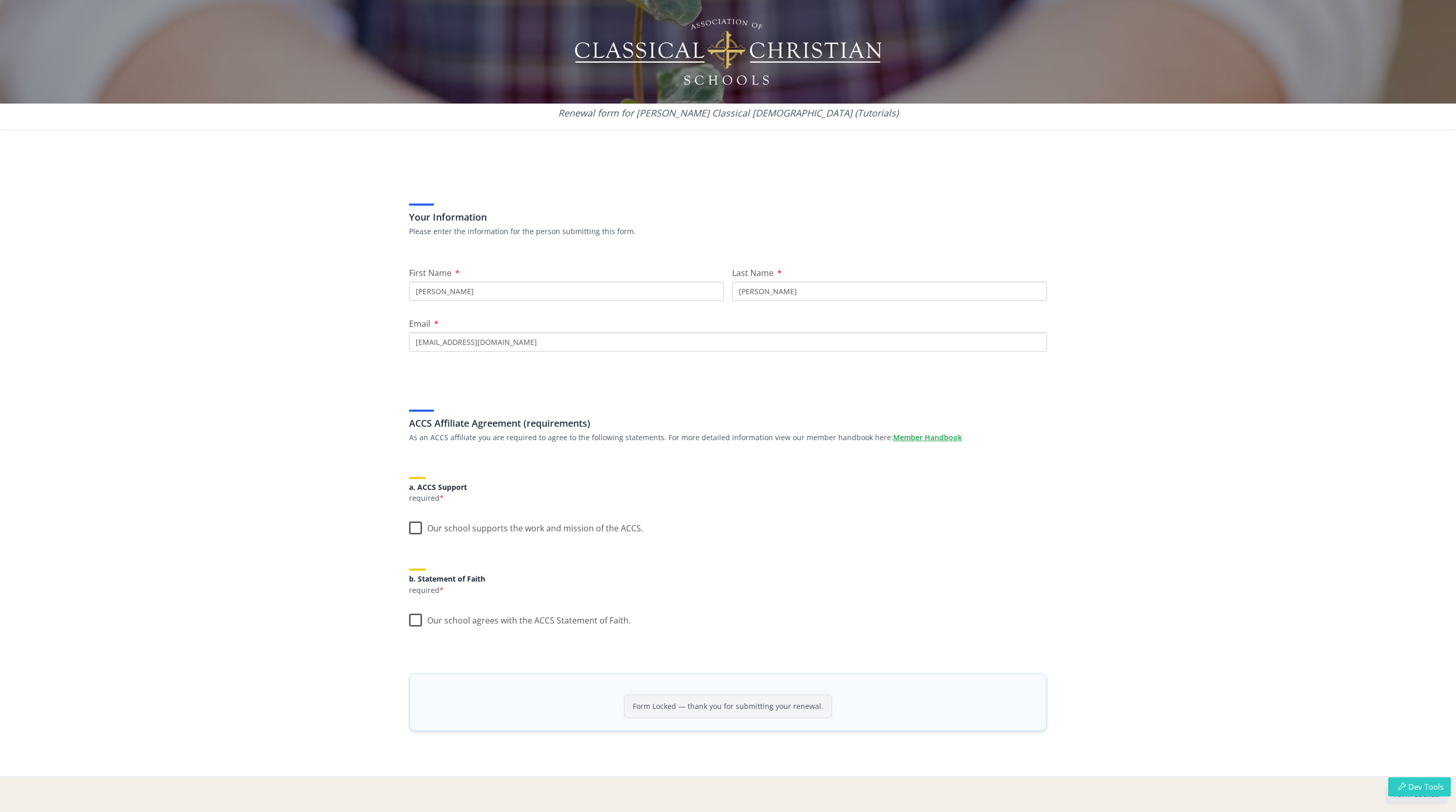
click at [1405, 780] on button "Dev Tools" at bounding box center [1419, 786] width 62 height 19
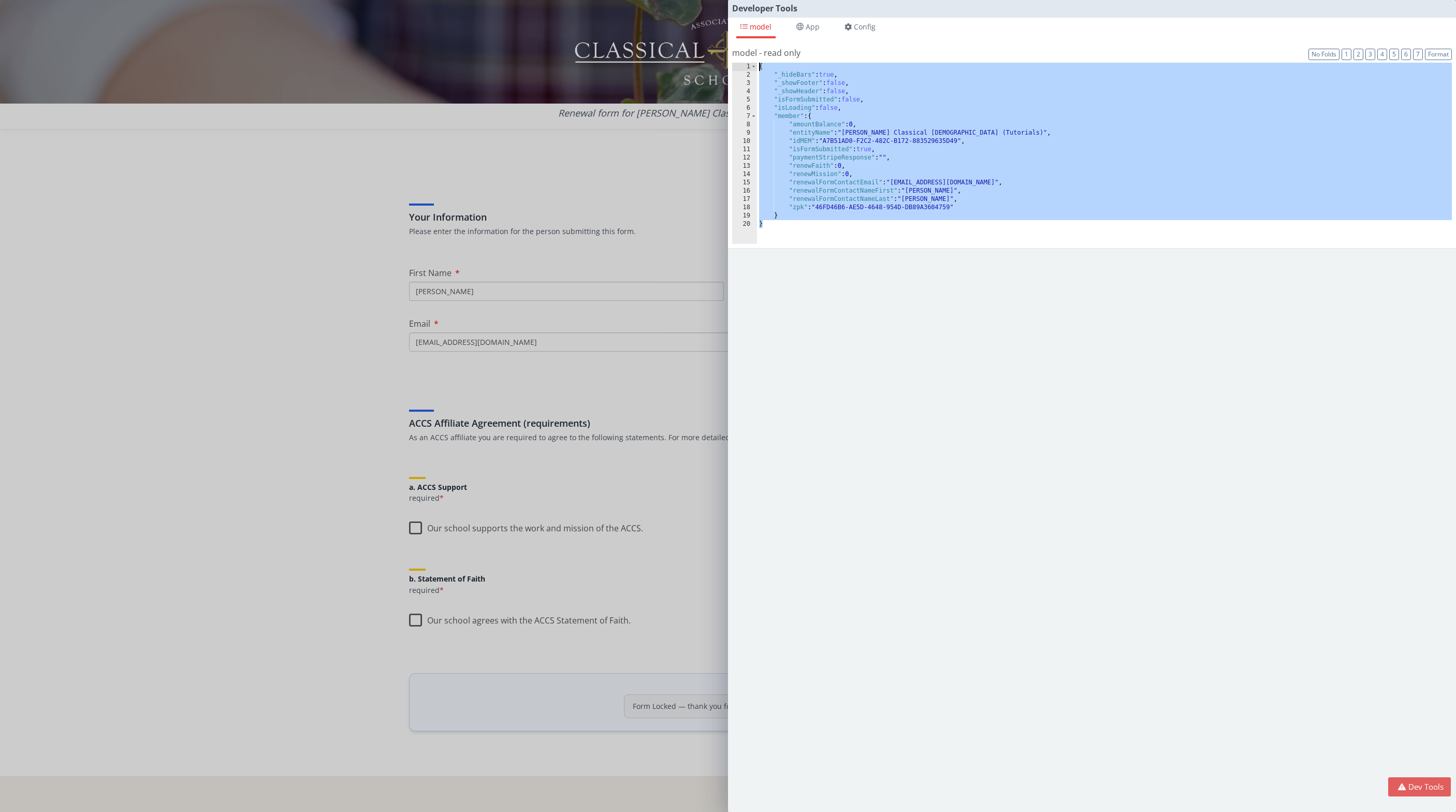
drag, startPoint x: 771, startPoint y: 233, endPoint x: 736, endPoint y: 56, distance: 180.4
click at [736, 56] on div "model - read only Format 7 6 5 4 3 2 1 No Folds 1 2 3 4 5 6 7 8 9 10 11 12 13 1…" at bounding box center [1092, 145] width 720 height 197
click at [248, 152] on div "Developer Tools model App Params Log (1) Misc Windows Config model - read only …" at bounding box center [728, 406] width 1456 height 812
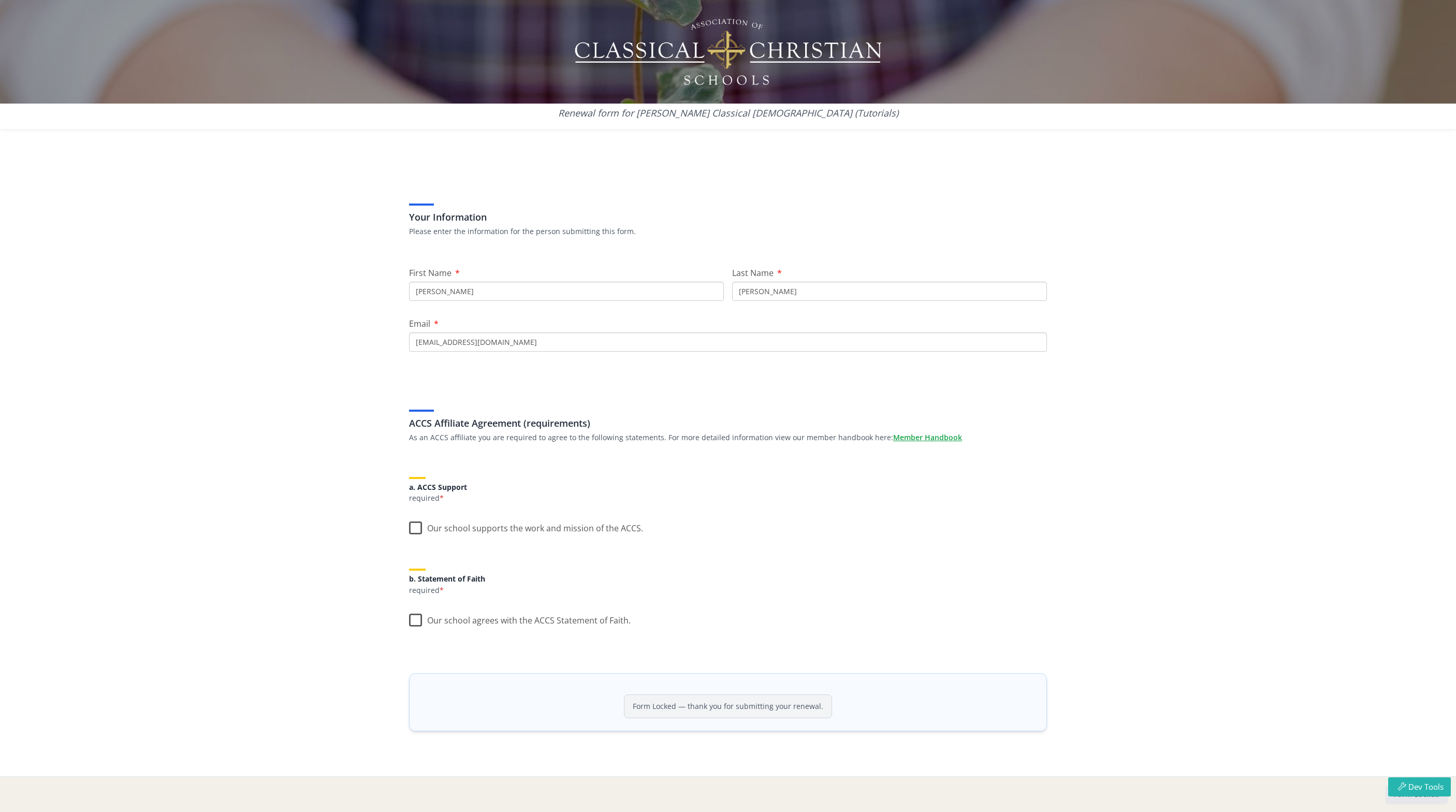
click at [794, 352] on div "Your Information Please enter the information for the person submitting this fo…" at bounding box center [728, 481] width 663 height 639
click at [1413, 787] on button "Dev Tools" at bounding box center [1419, 786] width 62 height 19
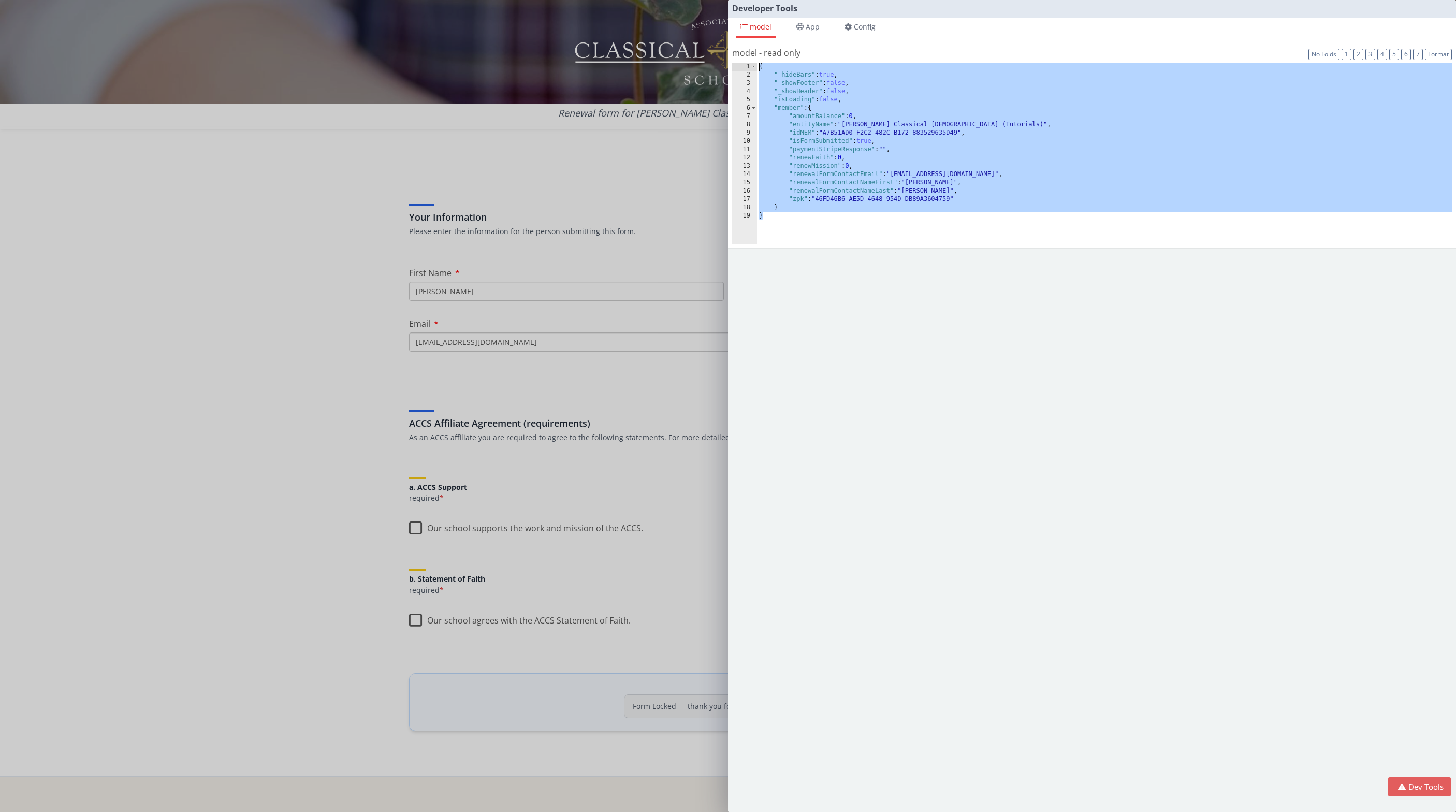
drag, startPoint x: 782, startPoint y: 221, endPoint x: 717, endPoint y: 34, distance: 198.0
click at [717, 34] on div "Developer Tools model App Params Log (1) Misc Windows Config model - read only …" at bounding box center [728, 406] width 1456 height 812
click at [662, 253] on div "Developer Tools model App Params Log (1) Misc Windows Config model - read only …" at bounding box center [728, 406] width 1456 height 812
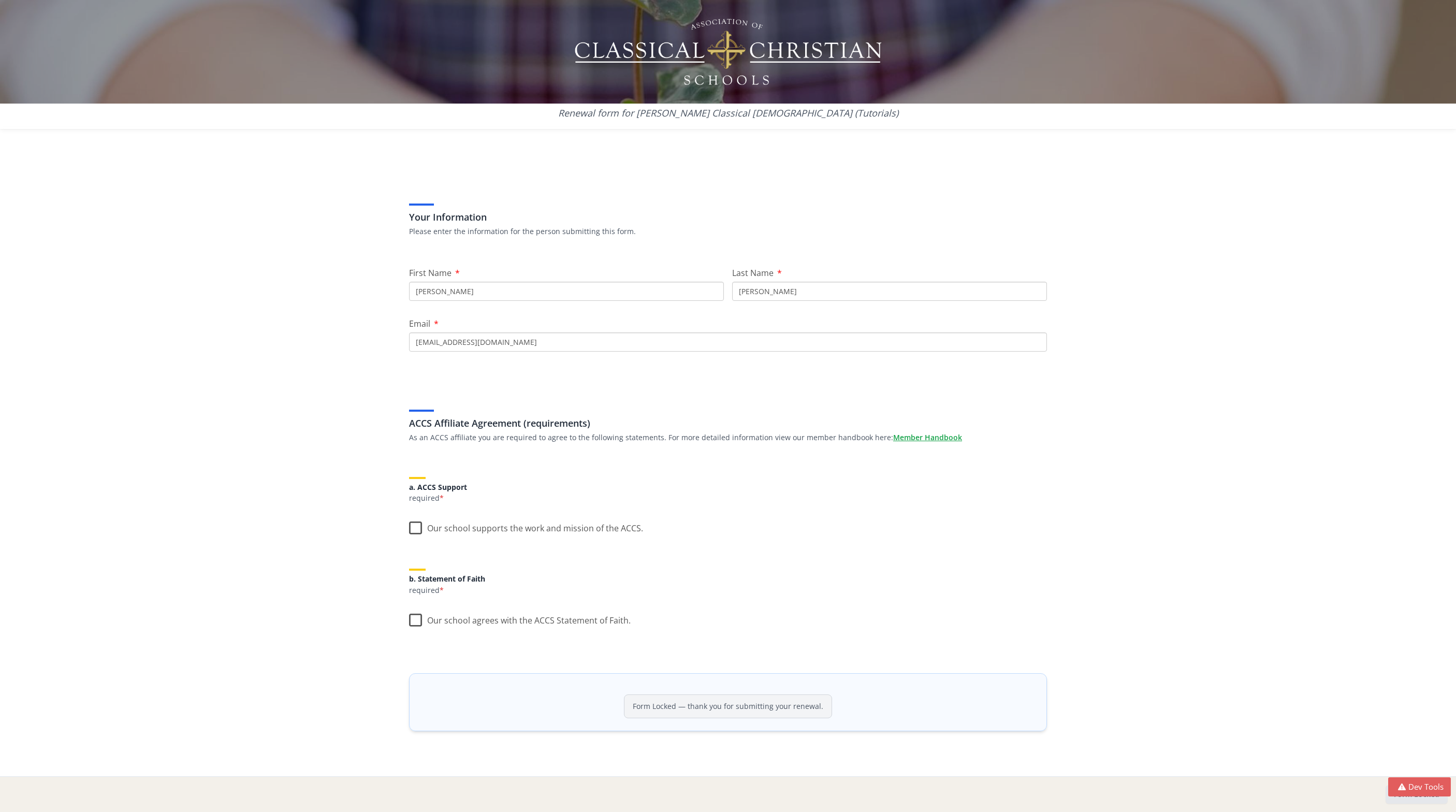
scroll to position [11, 0]
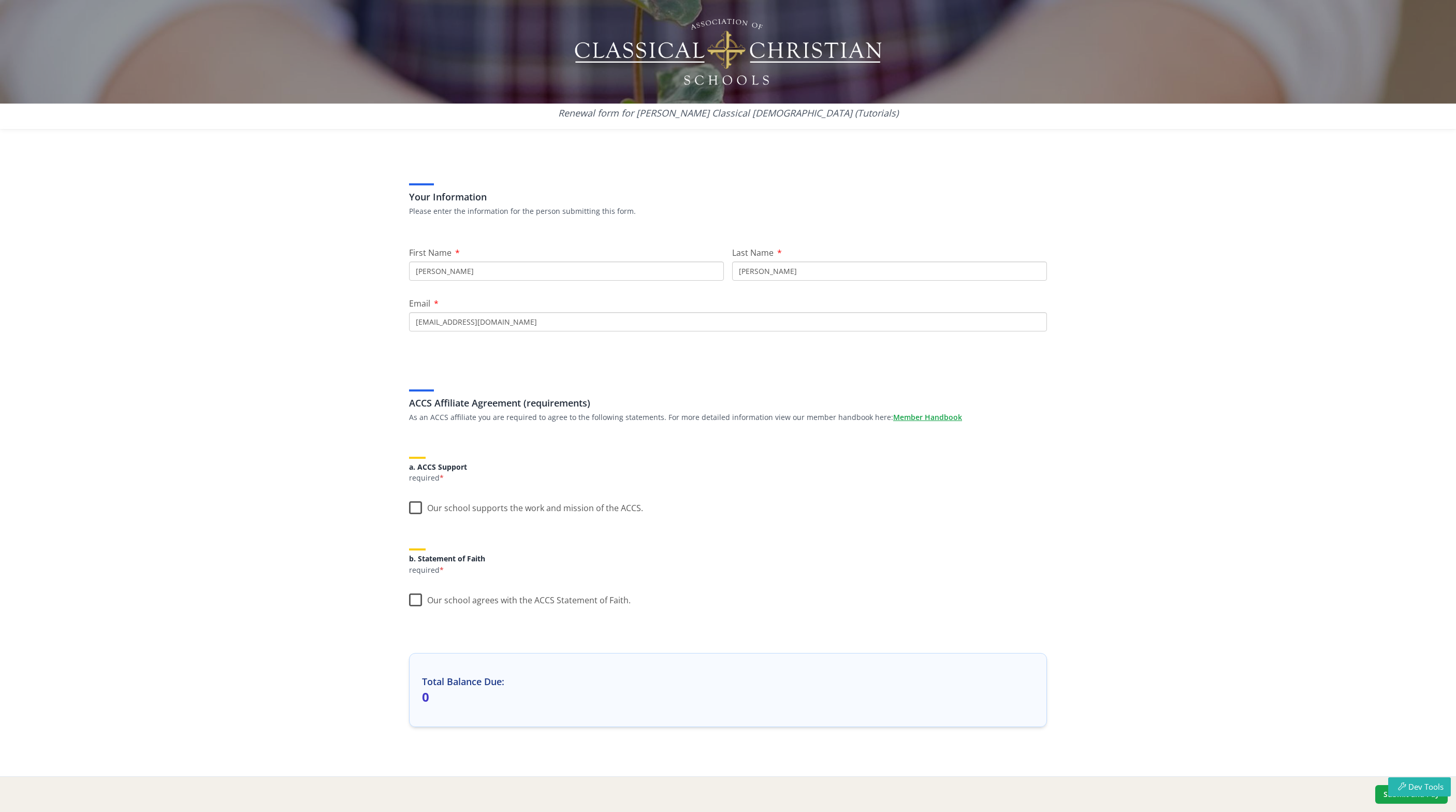
scroll to position [27, 0]
click at [459, 268] on input "[PERSON_NAME]" at bounding box center [566, 264] width 315 height 19
type input "Corinax"
click at [775, 263] on input "Treece" at bounding box center [890, 264] width 315 height 19
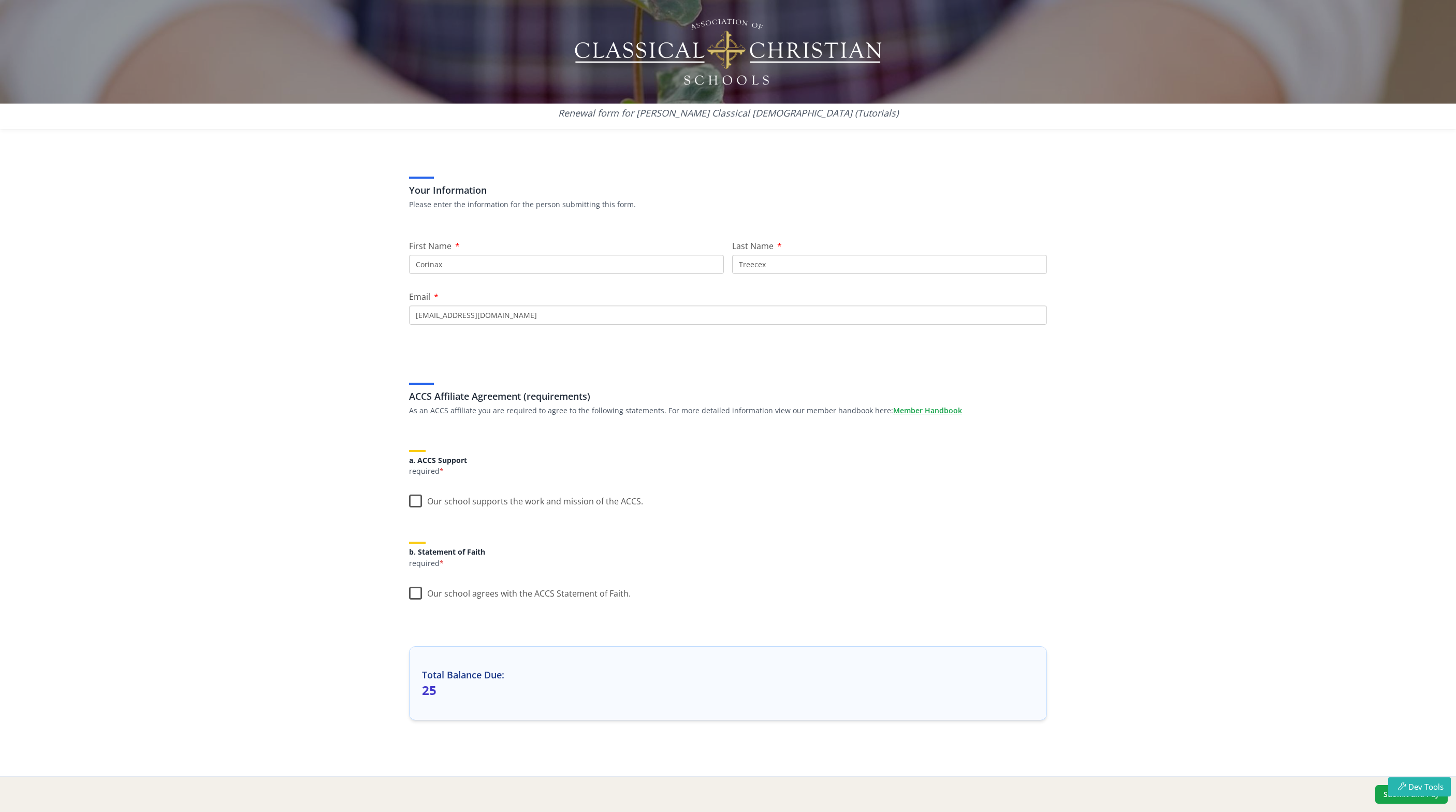
type input "Treecex"
click at [469, 317] on input "ctreece37@gmail.com" at bounding box center [728, 315] width 638 height 19
type input "[EMAIL_ADDRESS][DOMAIN_NAME]"
click at [415, 503] on label "Our school supports the work and mission of the ACCS." at bounding box center [526, 499] width 234 height 22
click at [0, 0] on input "Our school supports the work and mission of the ACCS." at bounding box center [0, 0] width 0 height 0
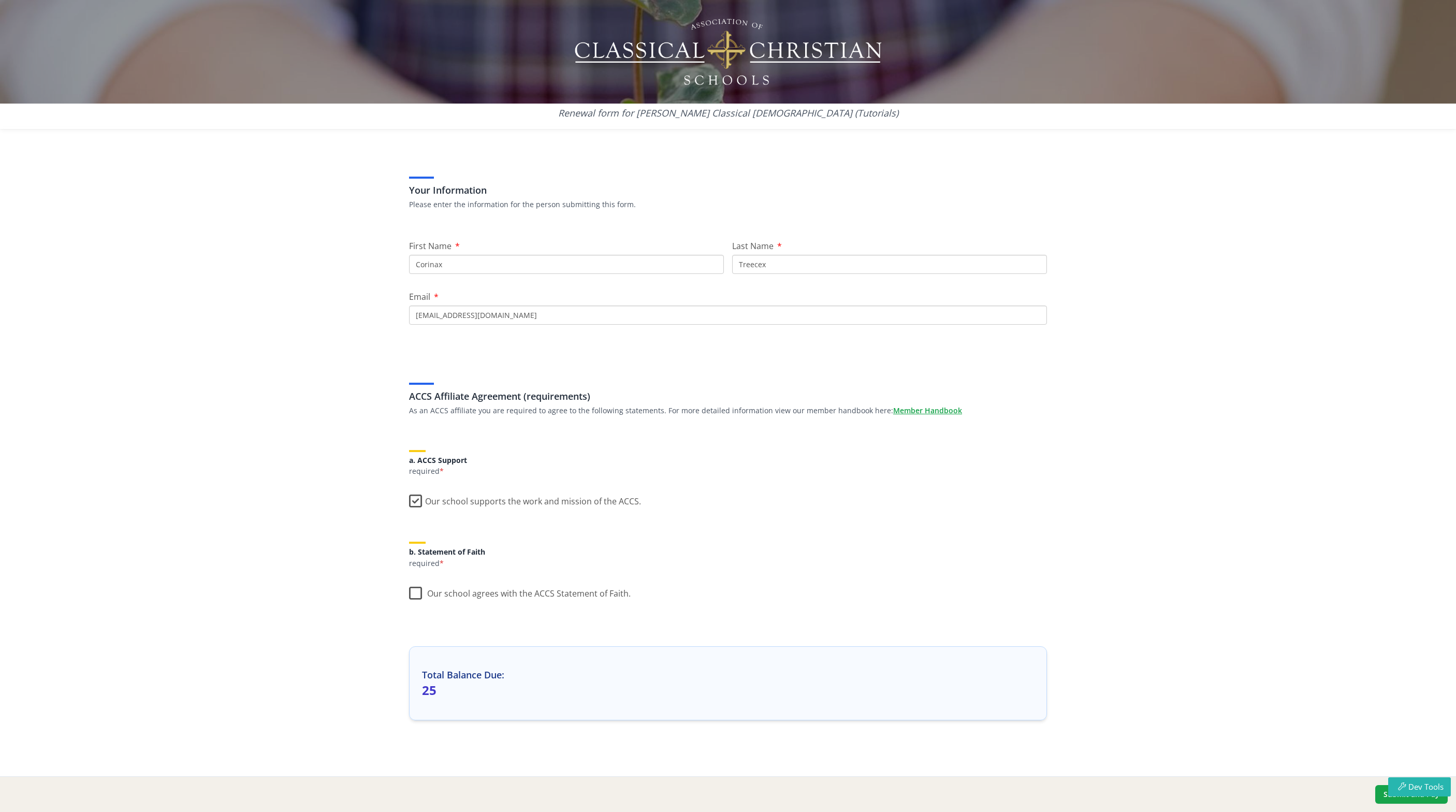
click at [409, 593] on label "Our school agrees with the ACCS Statement of Faith." at bounding box center [520, 591] width 221 height 22
click at [0, 0] on input "Our school agrees with the ACCS Statement of Faith." at bounding box center [0, 0] width 0 height 0
click at [1383, 800] on button "Submit and Pay" at bounding box center [1412, 794] width 72 height 19
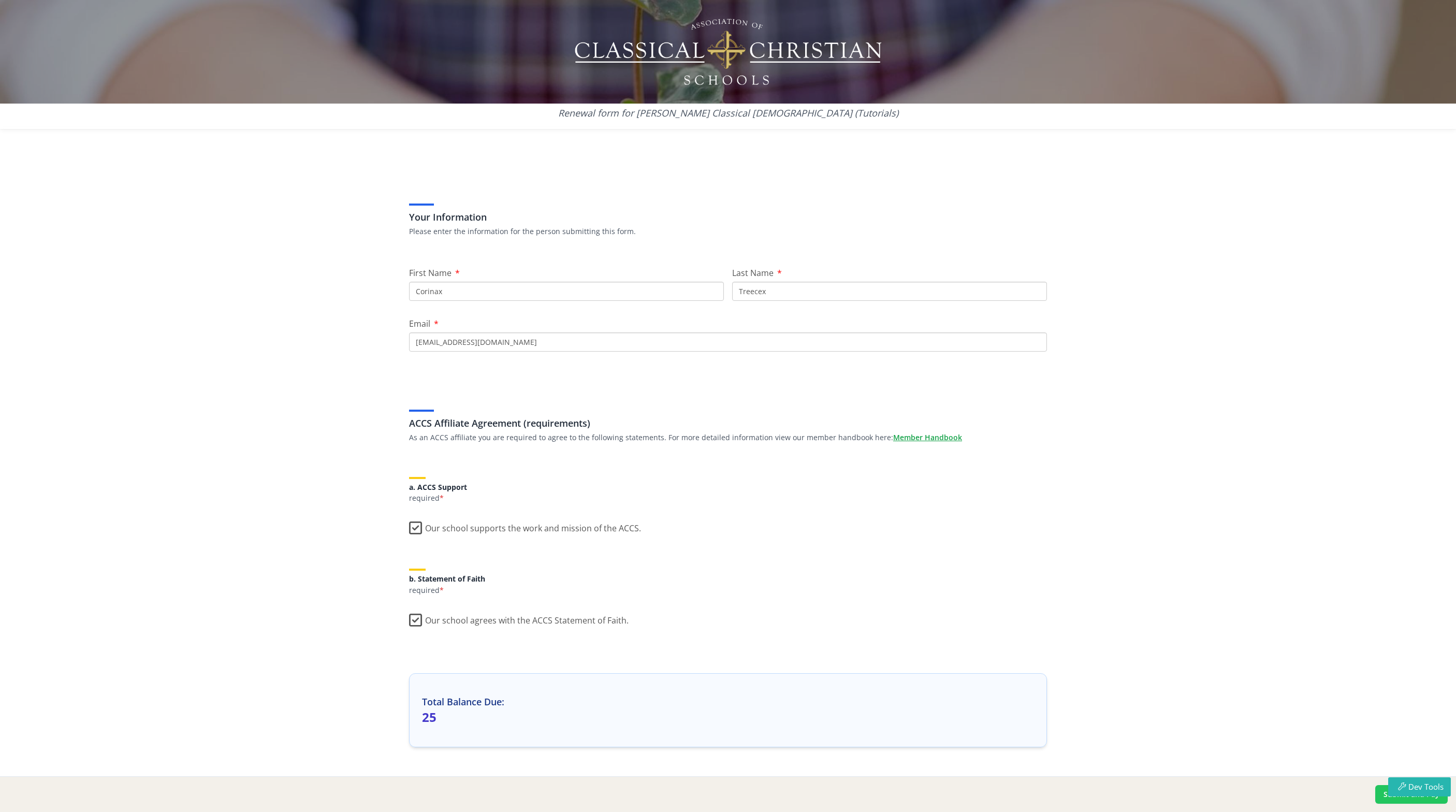
click at [1397, 801] on button "Submit and Pay" at bounding box center [1412, 794] width 72 height 19
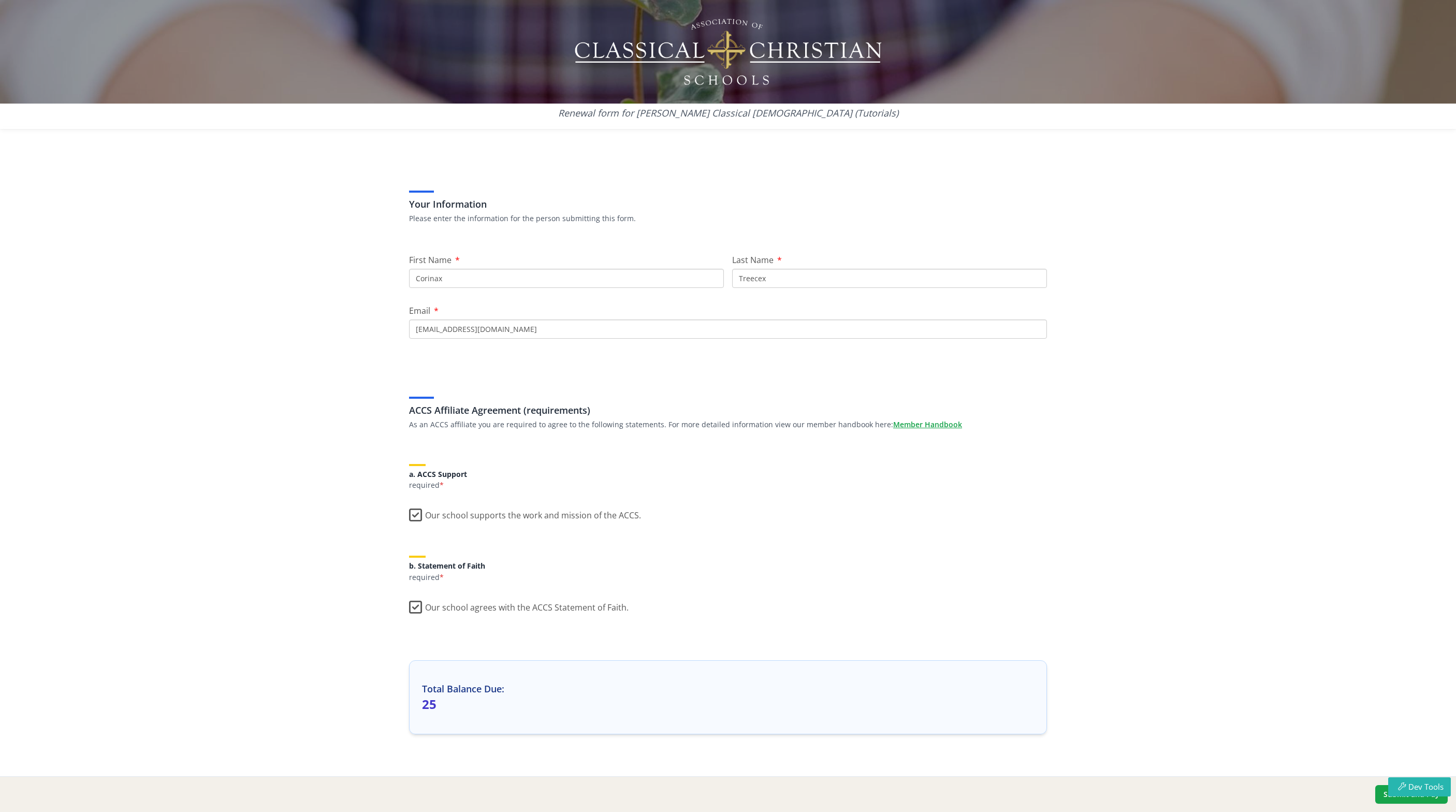
scroll to position [20, 0]
click at [440, 274] on input "Corinax" at bounding box center [566, 271] width 315 height 19
type input "[PERSON_NAME]"
click at [769, 269] on input "Treecex" at bounding box center [890, 271] width 315 height 19
type input "Treece"
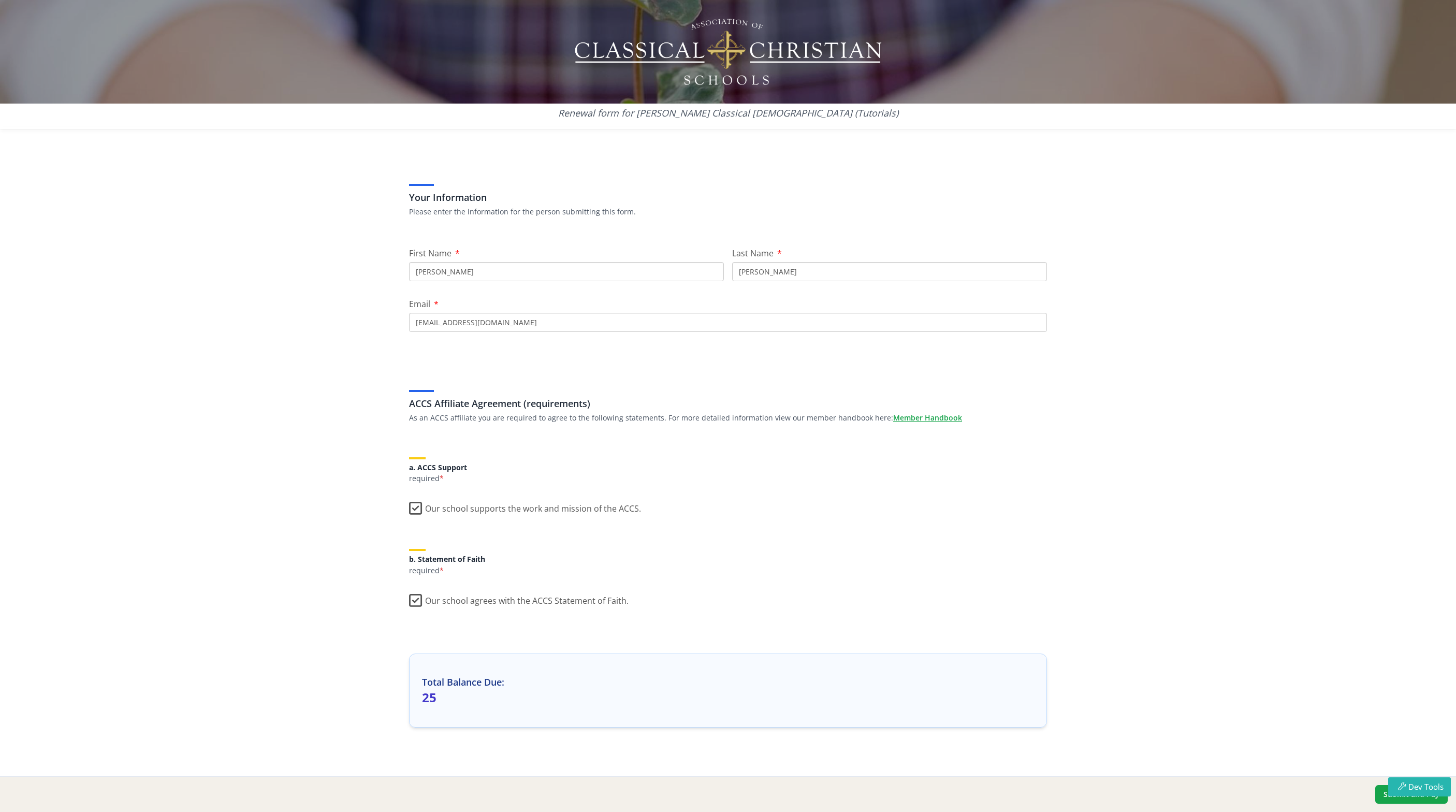
click at [473, 324] on input "[EMAIL_ADDRESS][DOMAIN_NAME]" at bounding box center [728, 322] width 638 height 19
type input "ctreece37@gmail.com"
click at [953, 583] on div "Your Information Please enter the information for the person submitting this fo…" at bounding box center [728, 470] width 663 height 655
click at [1382, 797] on button "Submit and Pay" at bounding box center [1412, 794] width 72 height 19
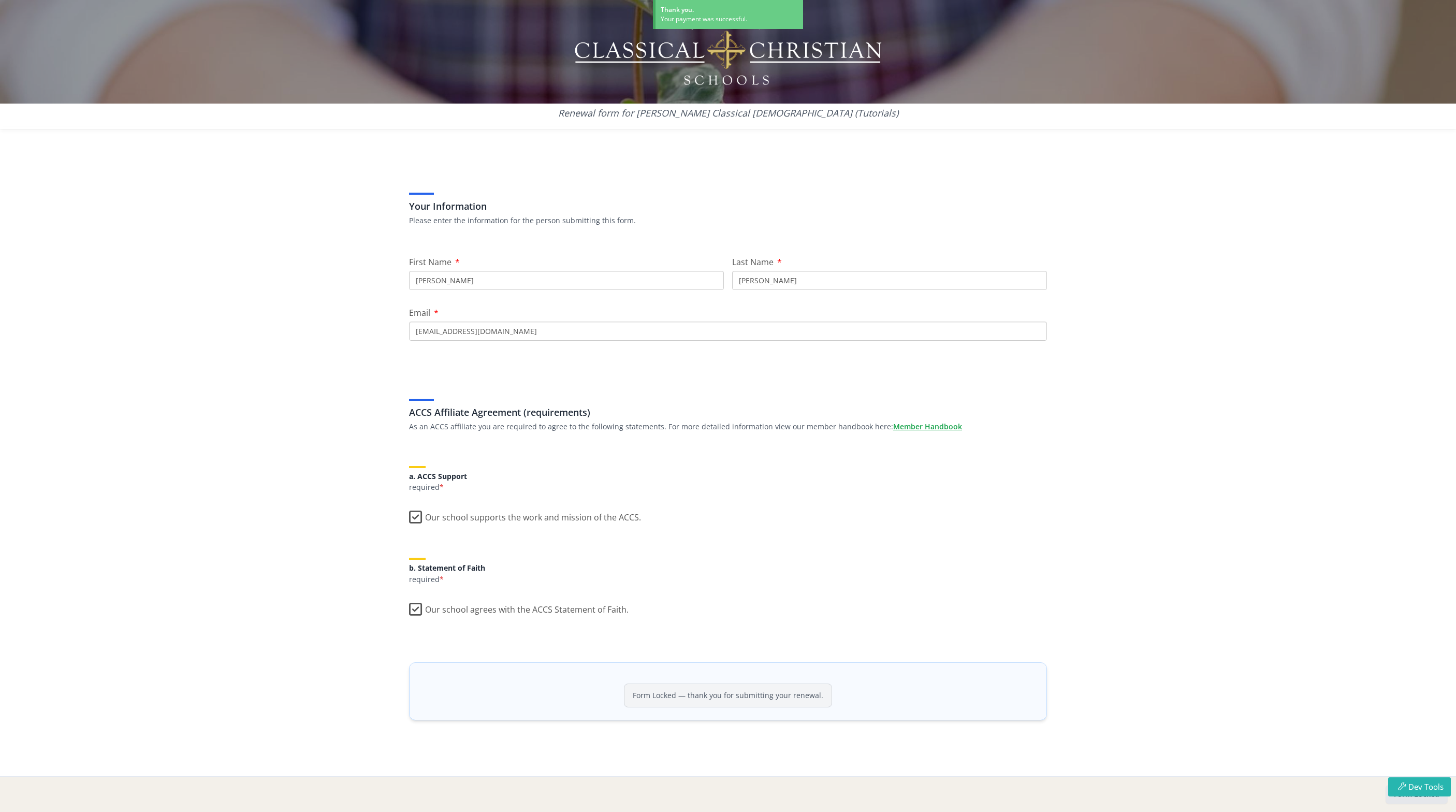
scroll to position [11, 0]
click at [414, 520] on label "Our school supports the work and mission of the ACCS." at bounding box center [525, 515] width 232 height 22
click at [0, 0] on input "Our school supports the work and mission of the ACCS." at bounding box center [0, 0] width 0 height 0
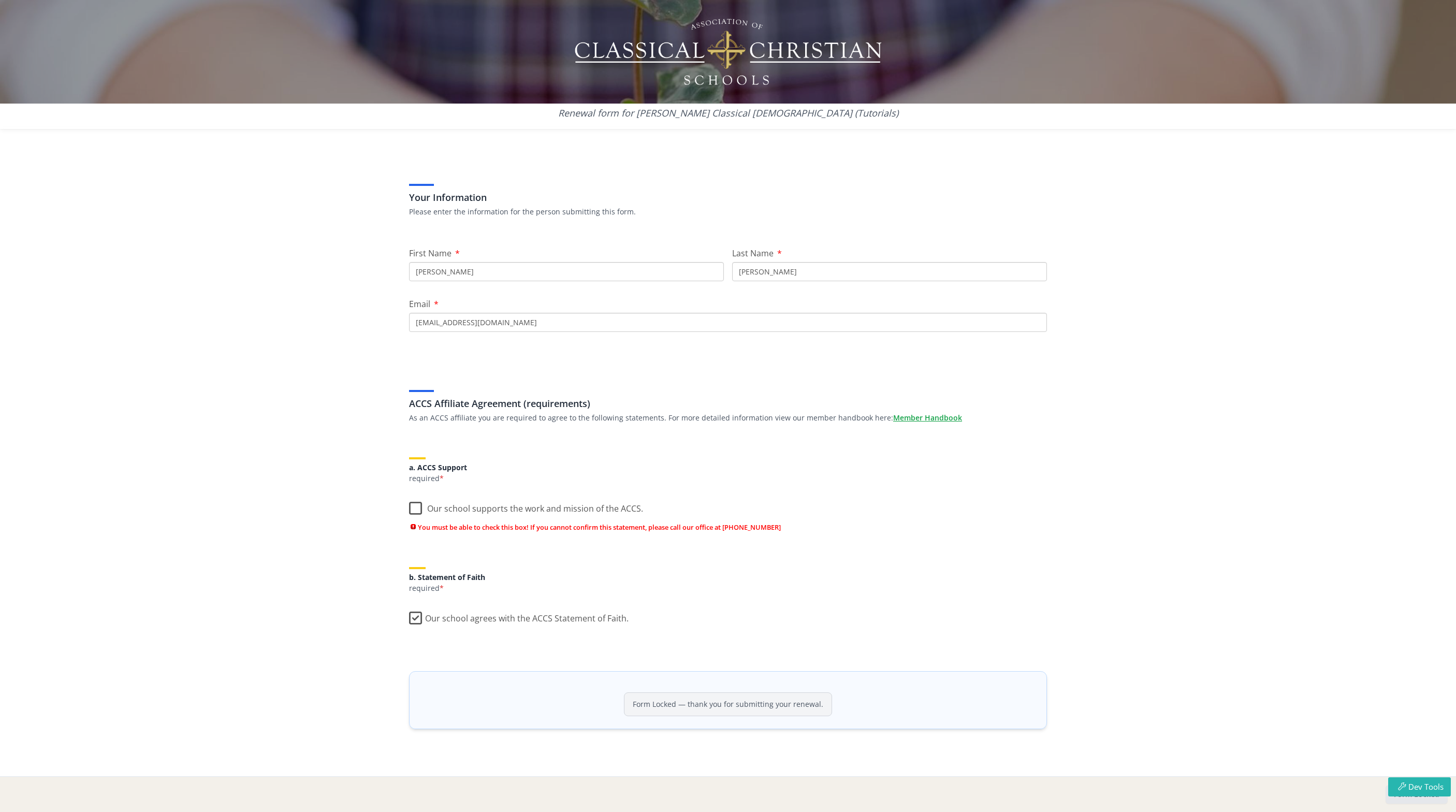
click at [413, 617] on label "Our school agrees with the ACCS Statement of Faith." at bounding box center [519, 616] width 220 height 22
click at [0, 0] on input "Our school agrees with the ACCS Statement of Faith." at bounding box center [0, 0] width 0 height 0
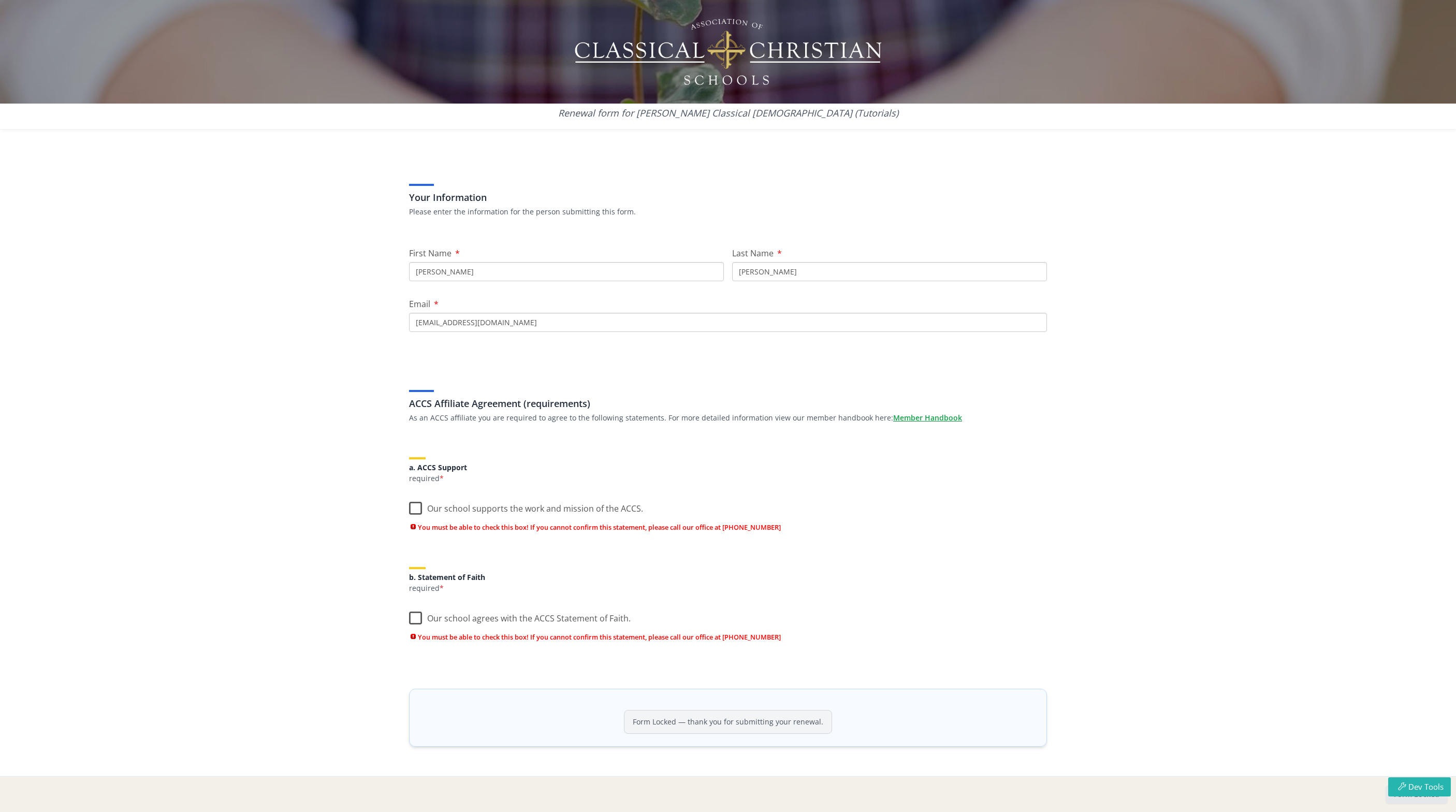
click at [412, 616] on label "Our school agrees with the ACCS Statement of Faith." at bounding box center [520, 616] width 221 height 22
click at [0, 0] on input "Our school agrees with the ACCS Statement of Faith." at bounding box center [0, 0] width 0 height 0
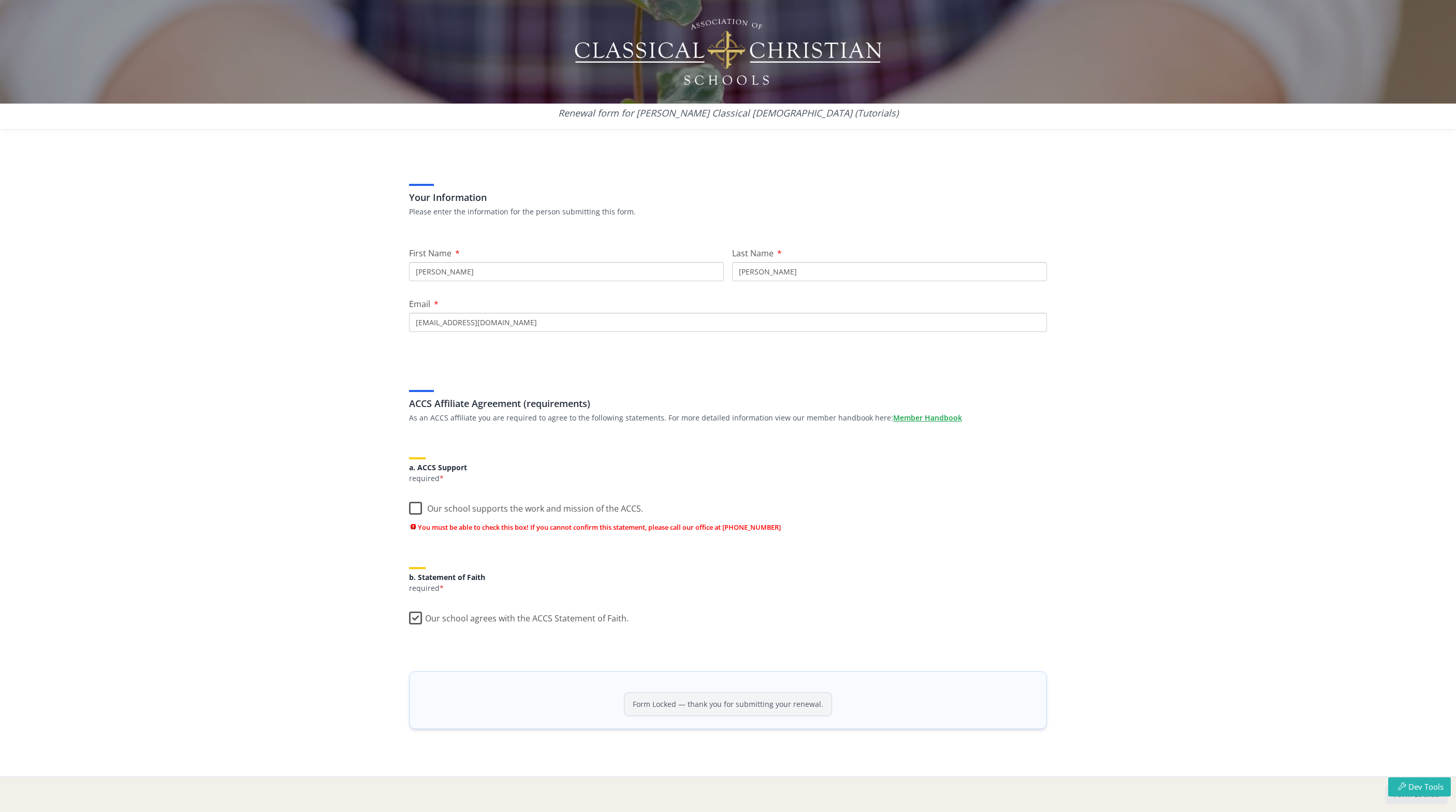
click at [416, 505] on label "Our school supports the work and mission of the ACCS." at bounding box center [526, 506] width 234 height 22
click at [0, 0] on input "Our school supports the work and mission of the ACCS." at bounding box center [0, 0] width 0 height 0
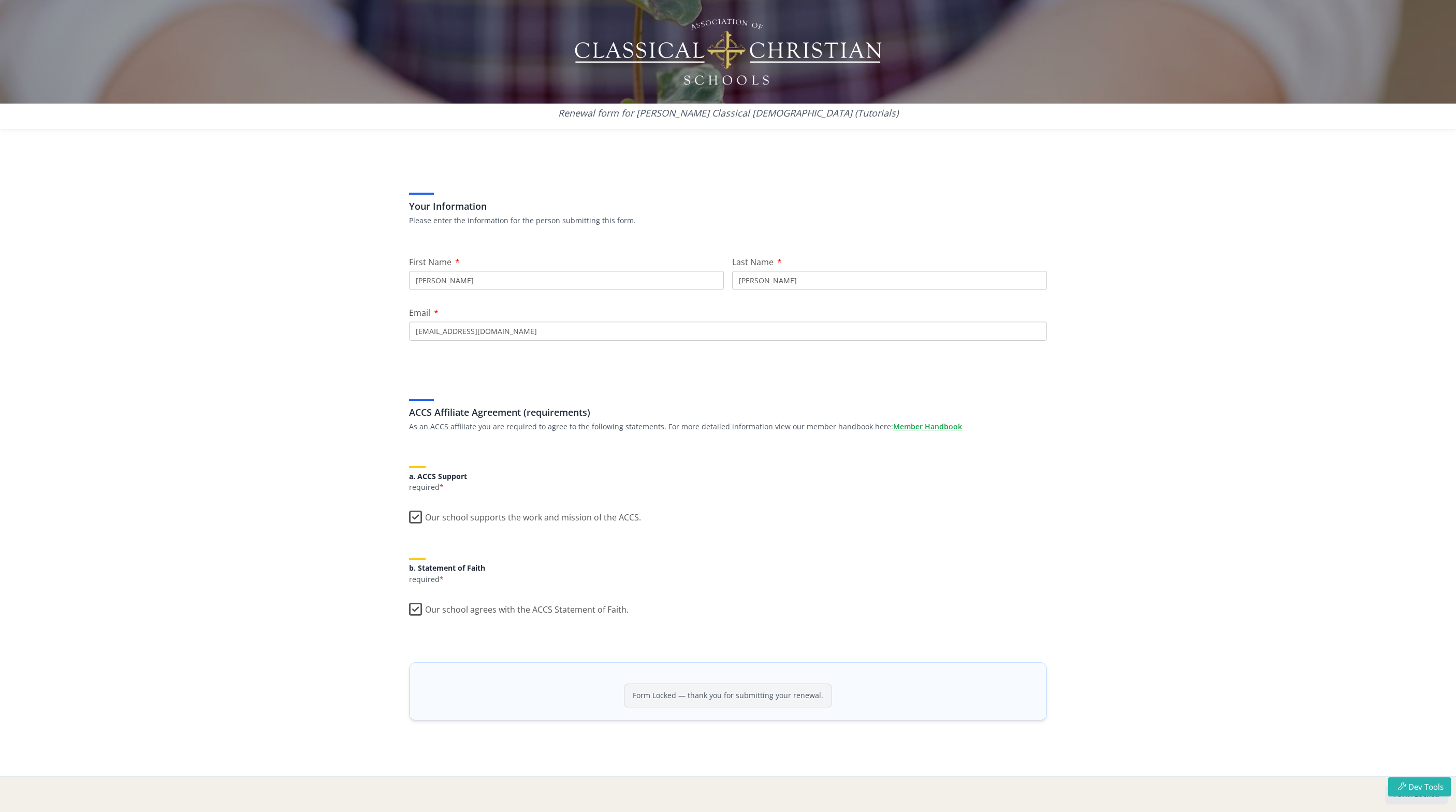
click at [653, 699] on div "Form Locked — thank you for submitting your renewal." at bounding box center [728, 695] width 208 height 24
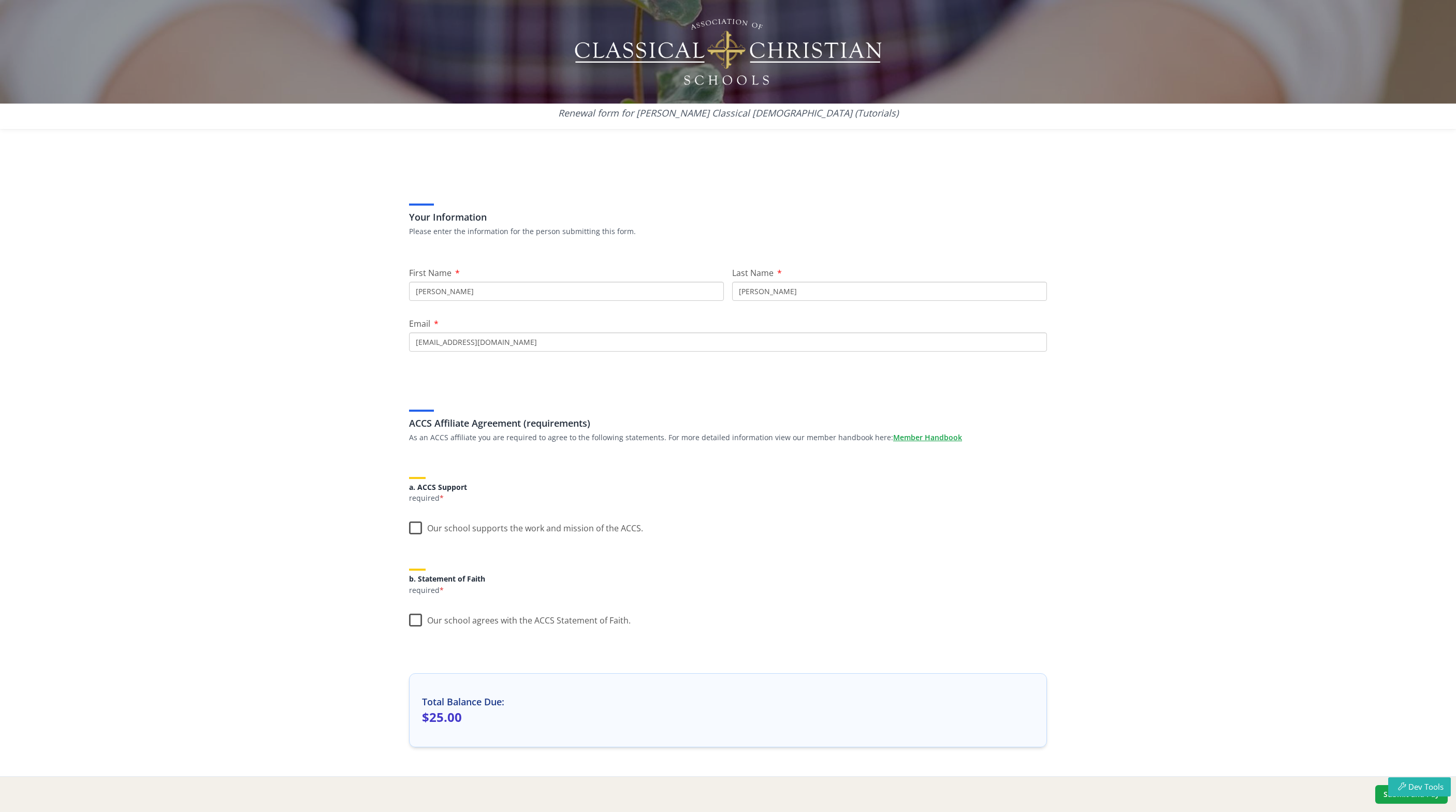
scroll to position [27, 0]
